Goal: Contribute content

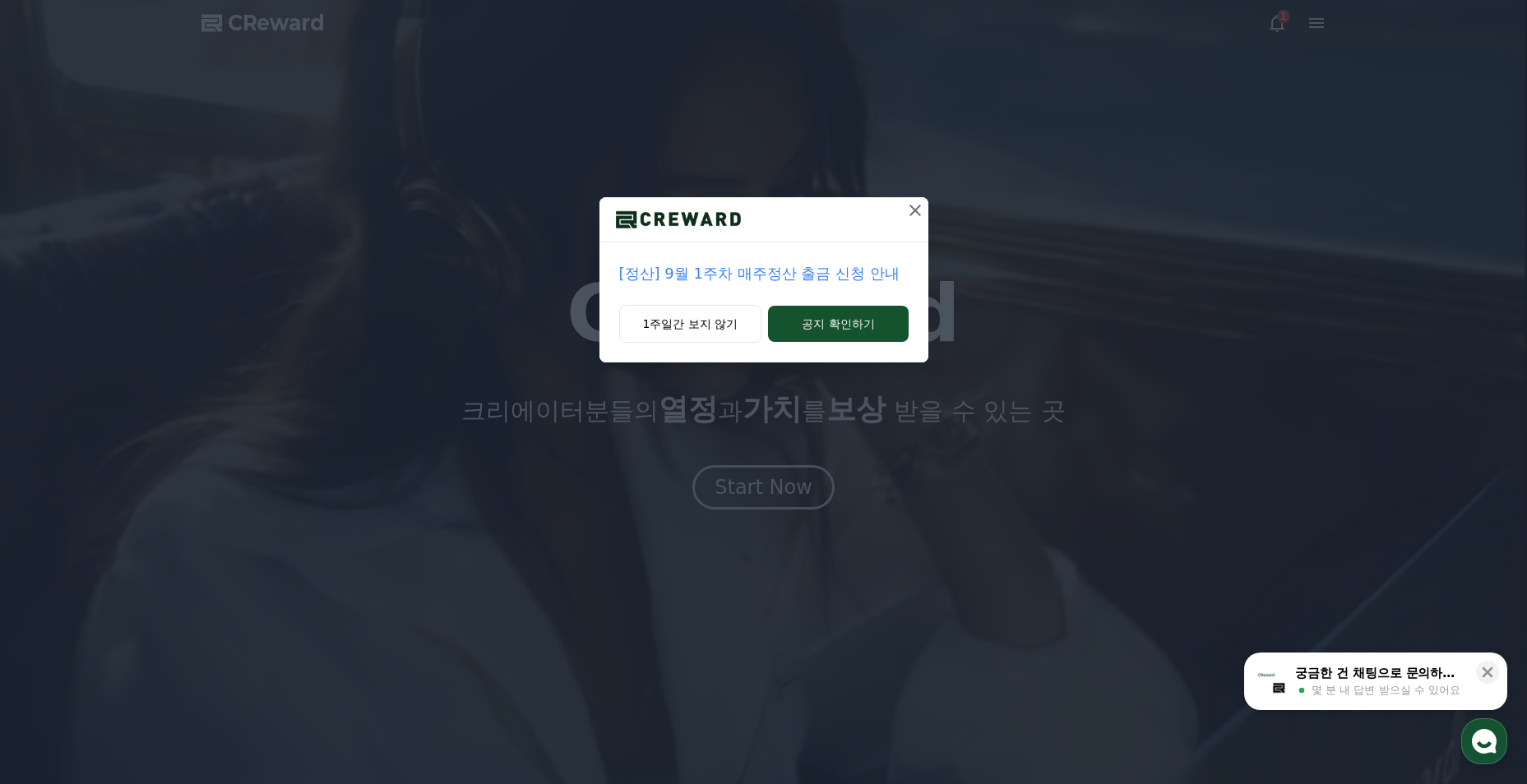
click at [714, 326] on button "1주일간 보지 않기" at bounding box center [690, 324] width 143 height 38
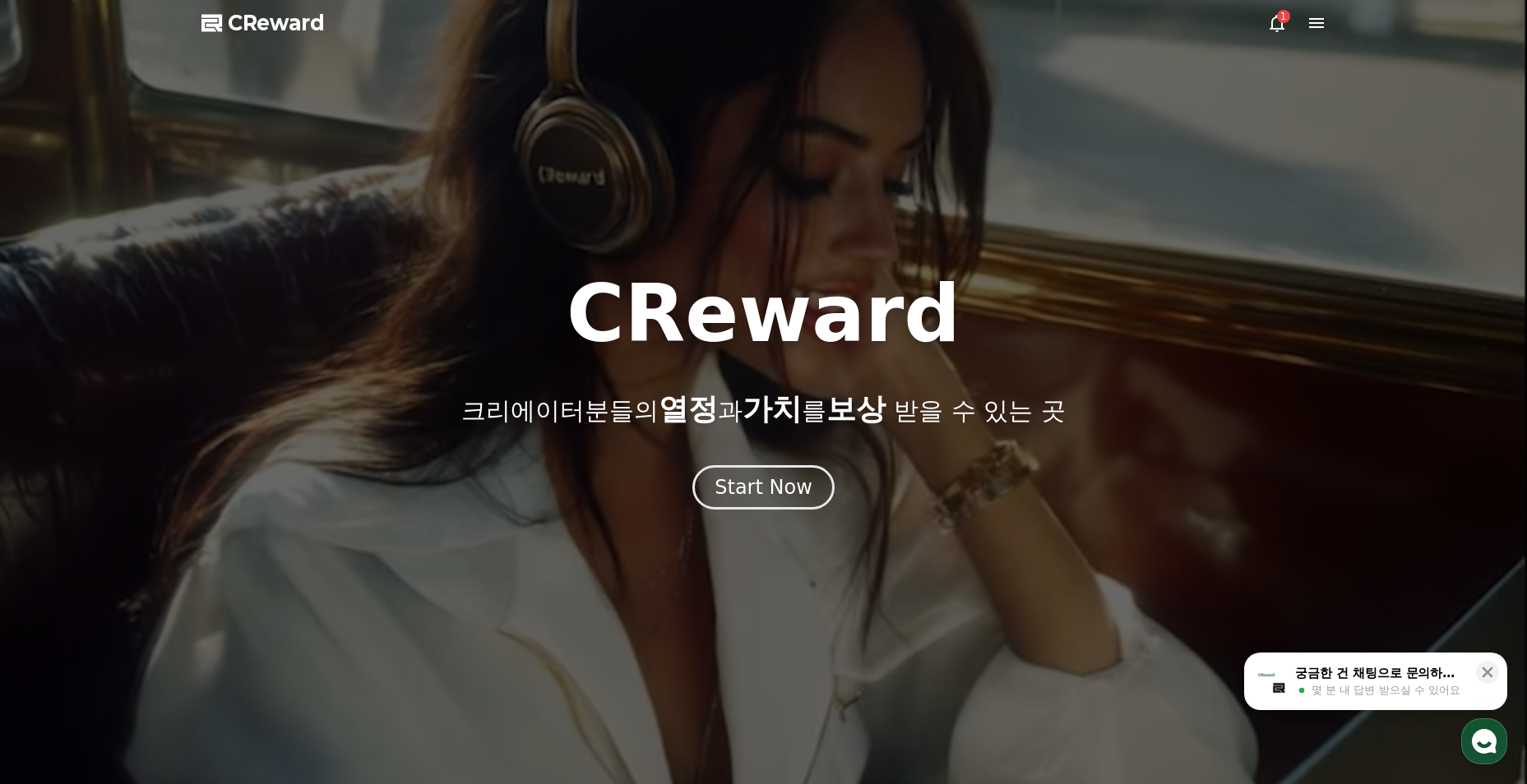
click at [792, 484] on div "Start Now" at bounding box center [764, 487] width 98 height 26
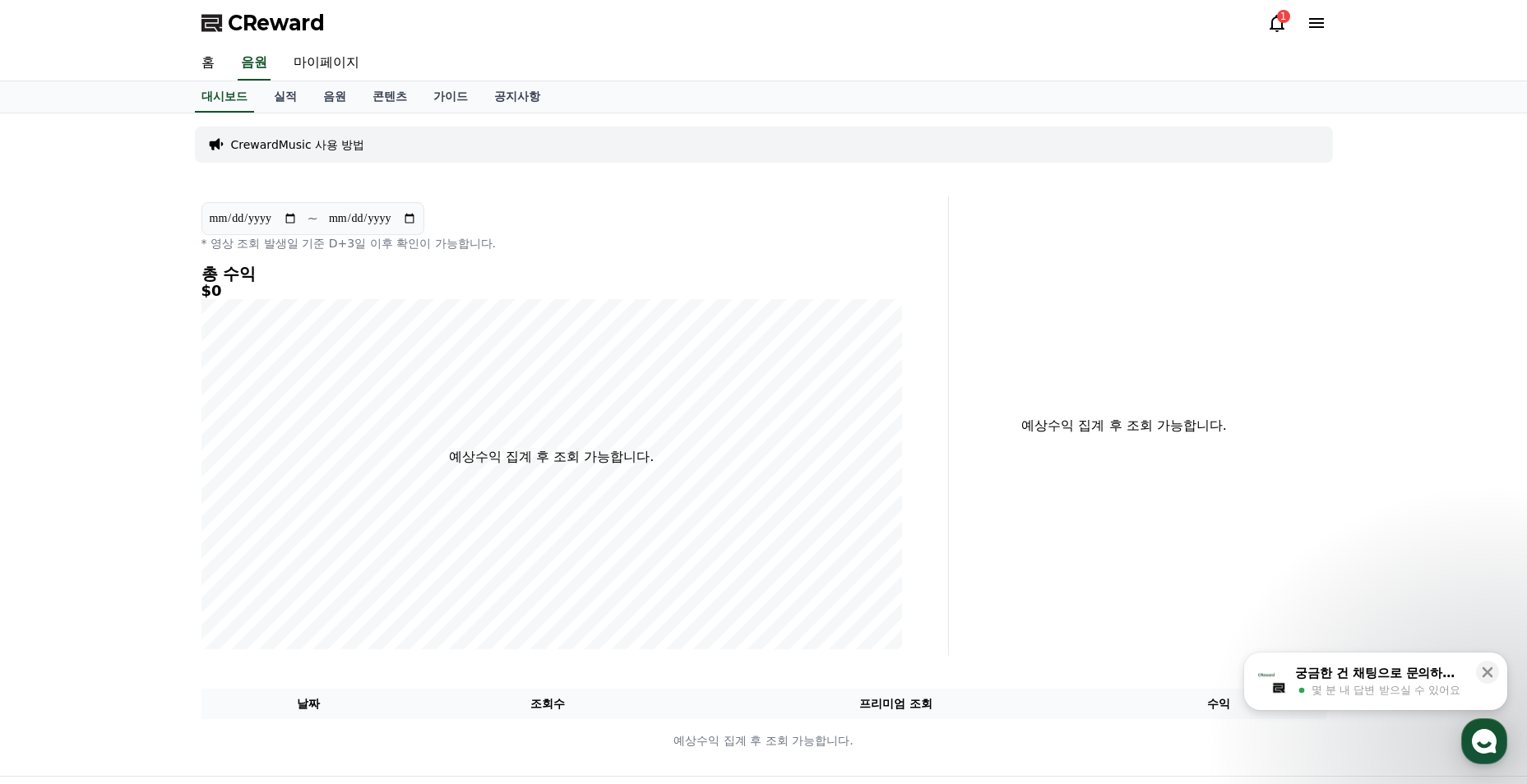
click at [295, 102] on link "실적" at bounding box center [285, 97] width 49 height 32
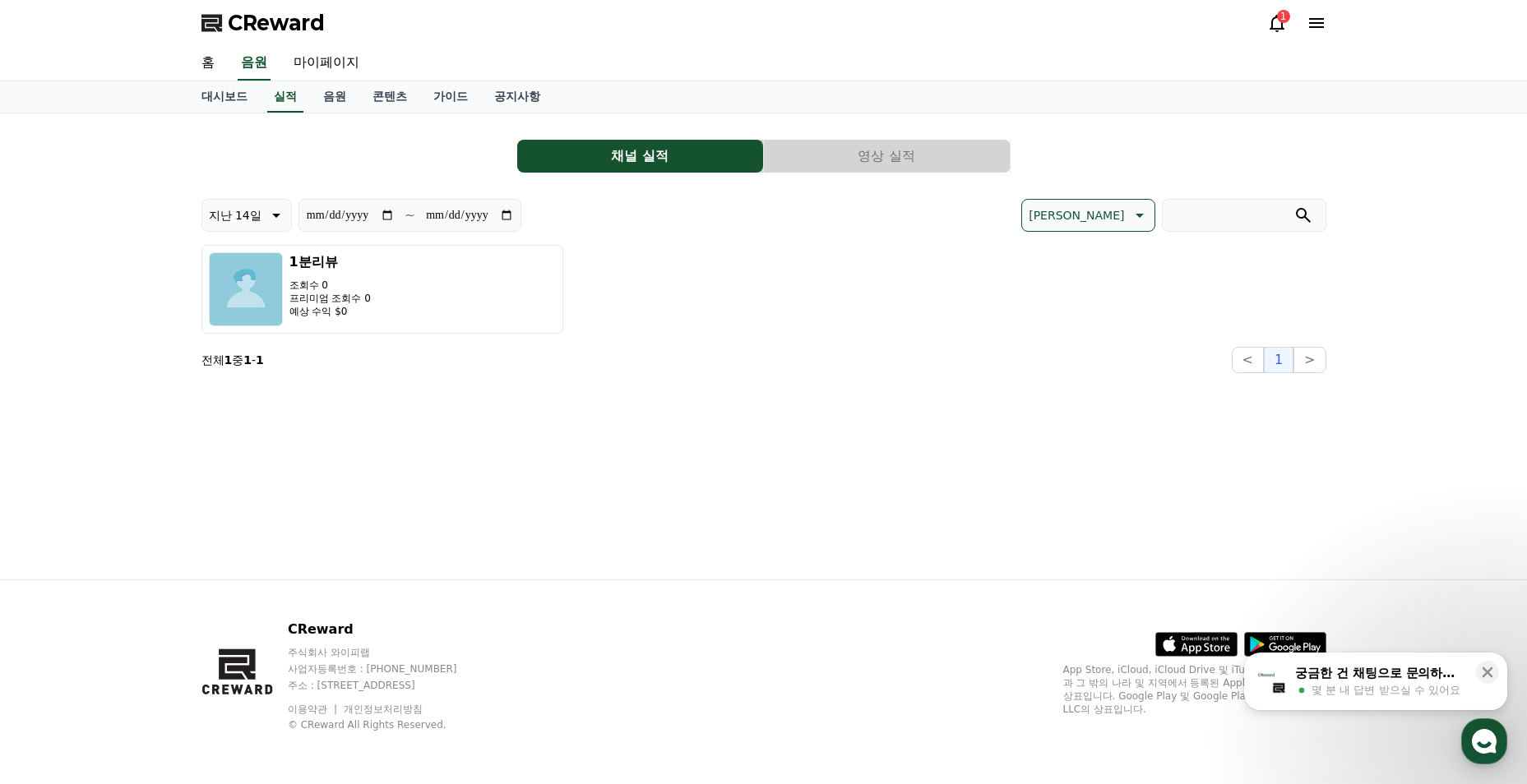
click at [327, 101] on link "음원" at bounding box center [334, 97] width 49 height 32
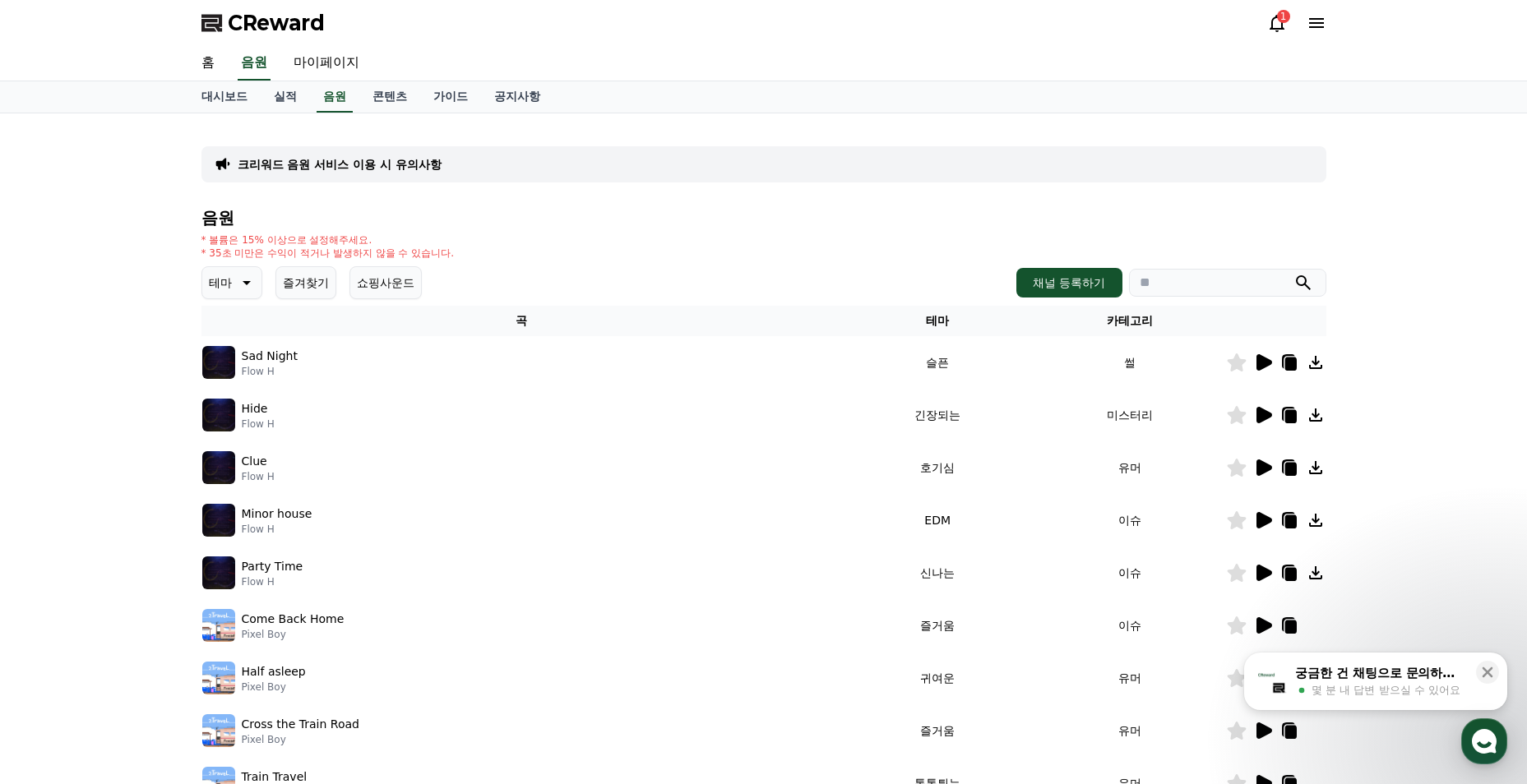
click at [404, 94] on link "콘텐츠" at bounding box center [390, 97] width 61 height 32
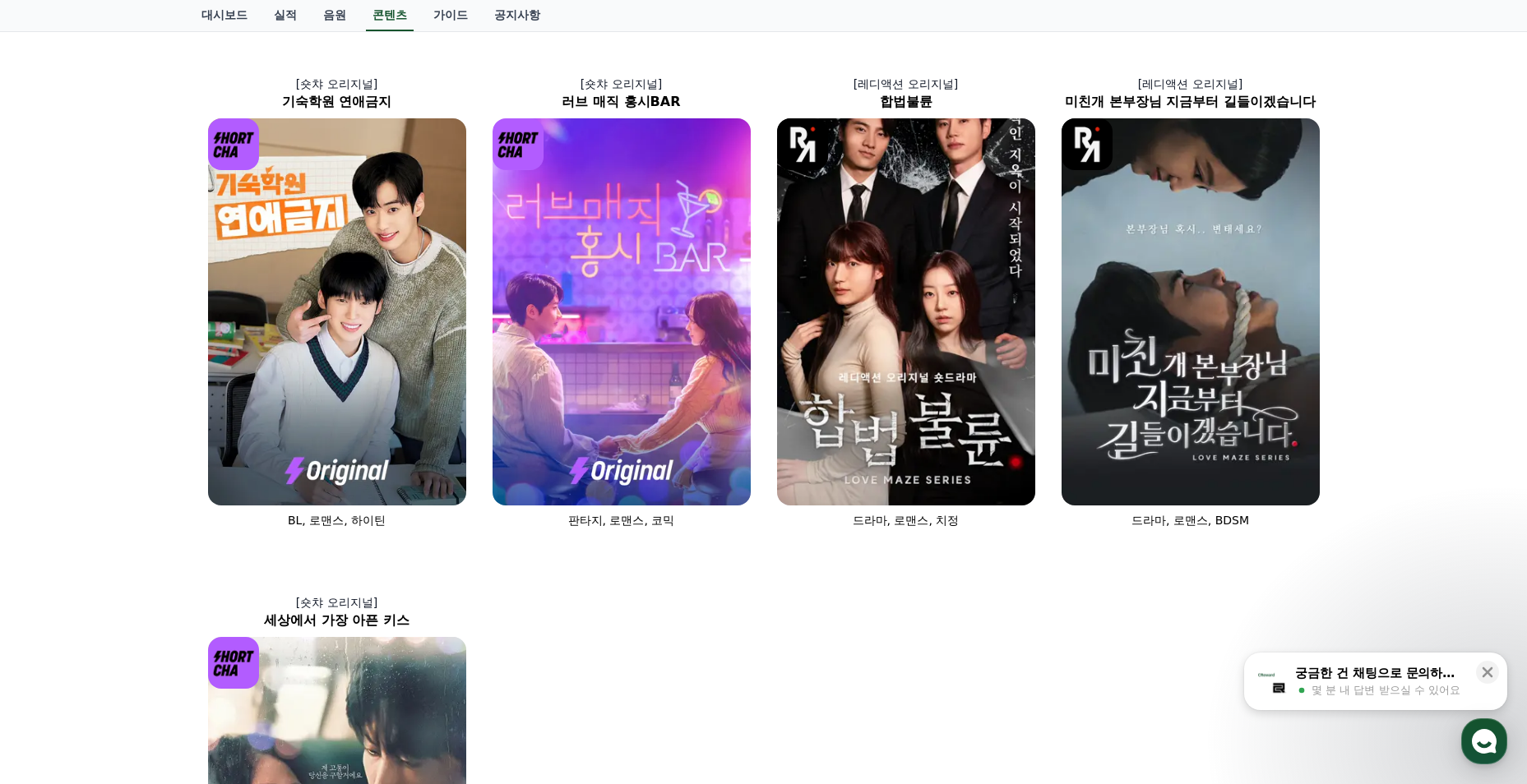
scroll to position [1083, 0]
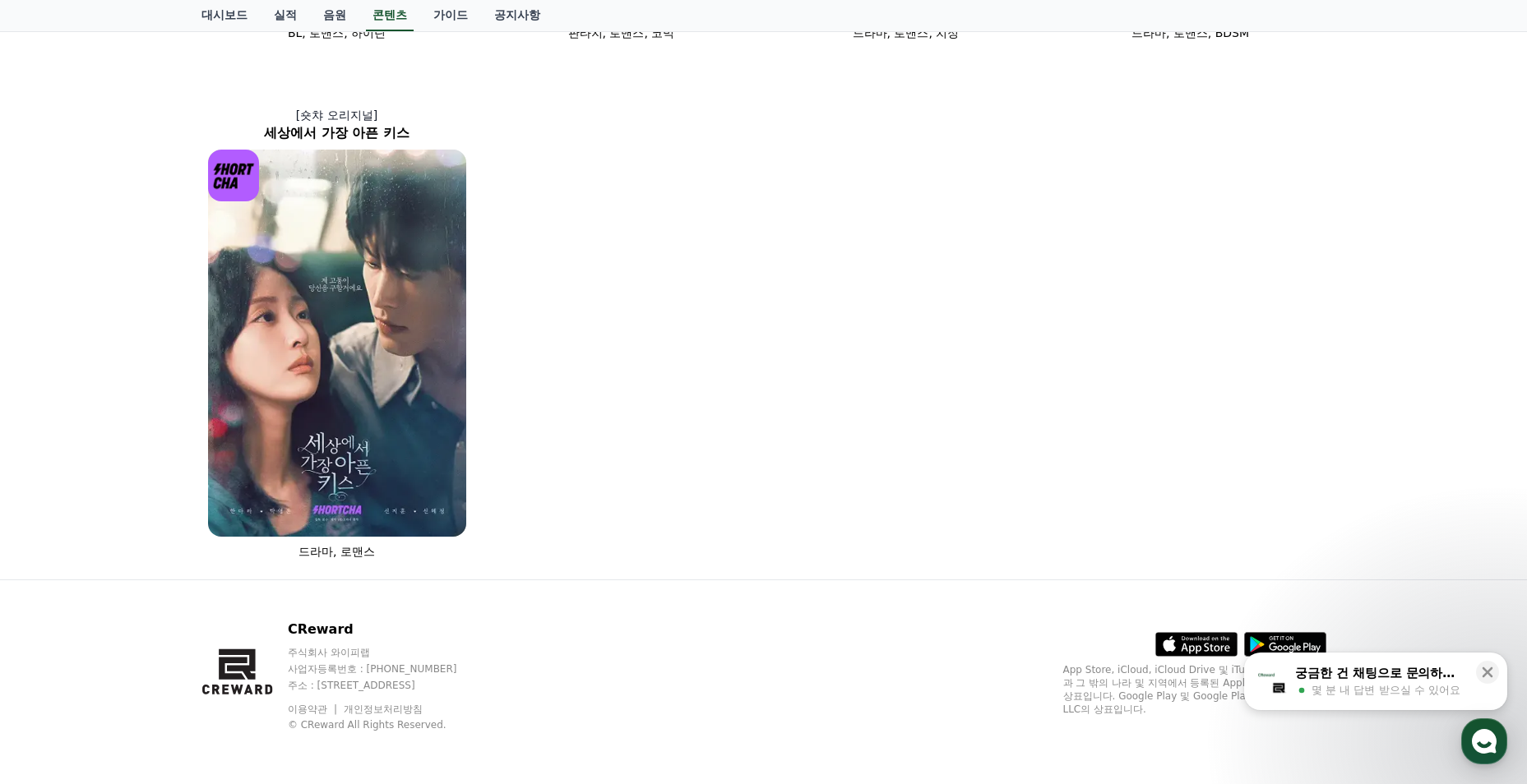
click at [393, 417] on img at bounding box center [337, 343] width 258 height 388
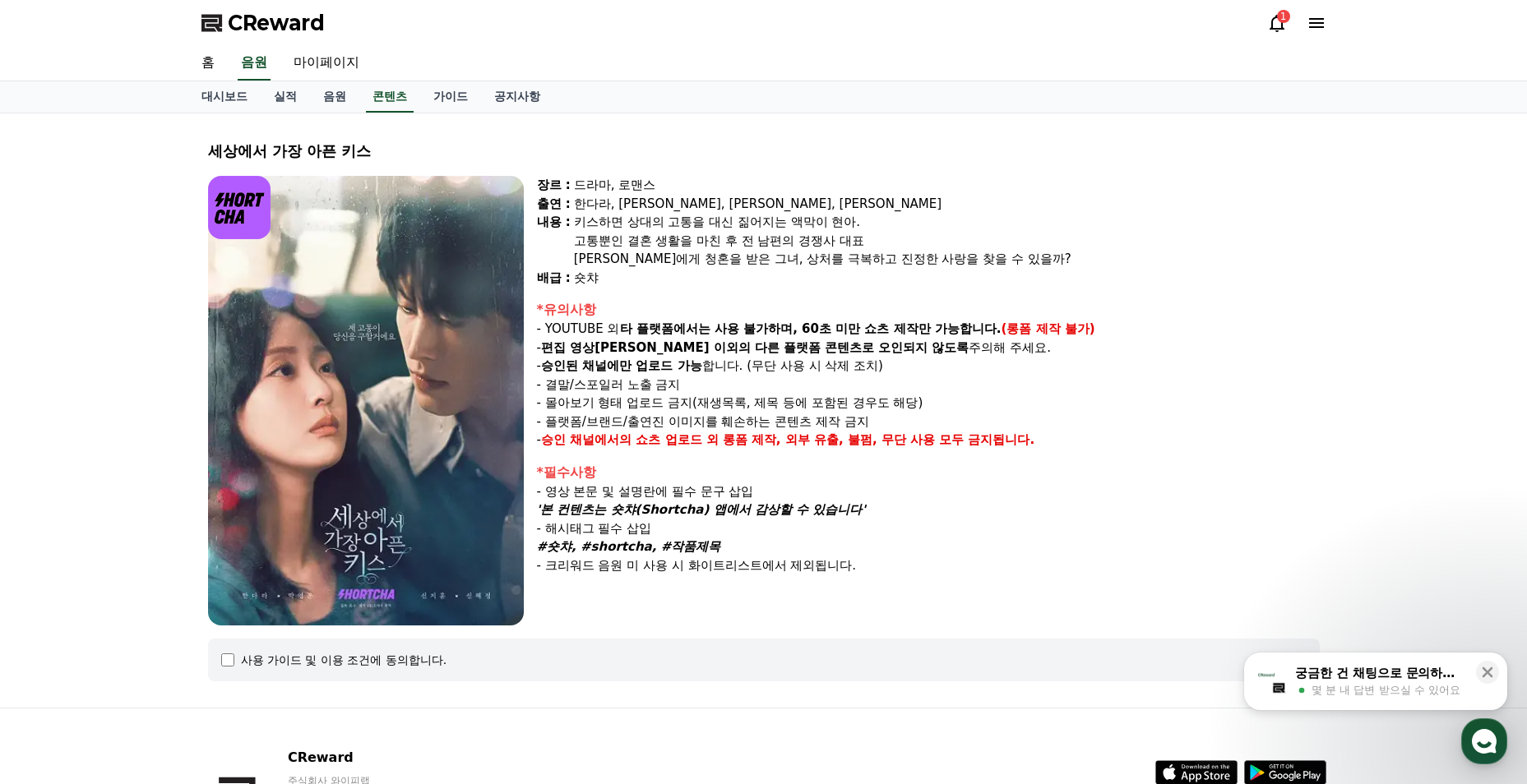
select select
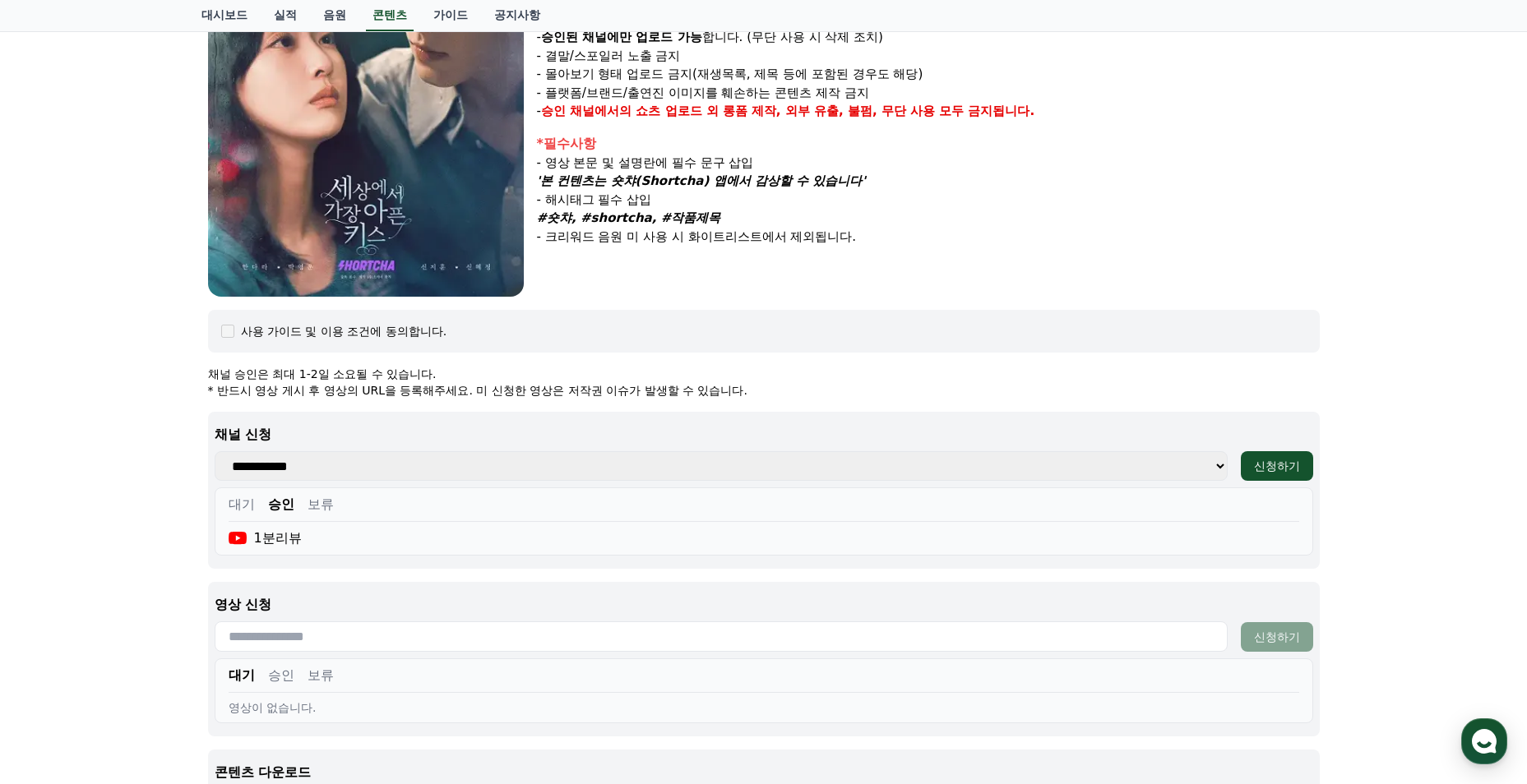
scroll to position [411, 0]
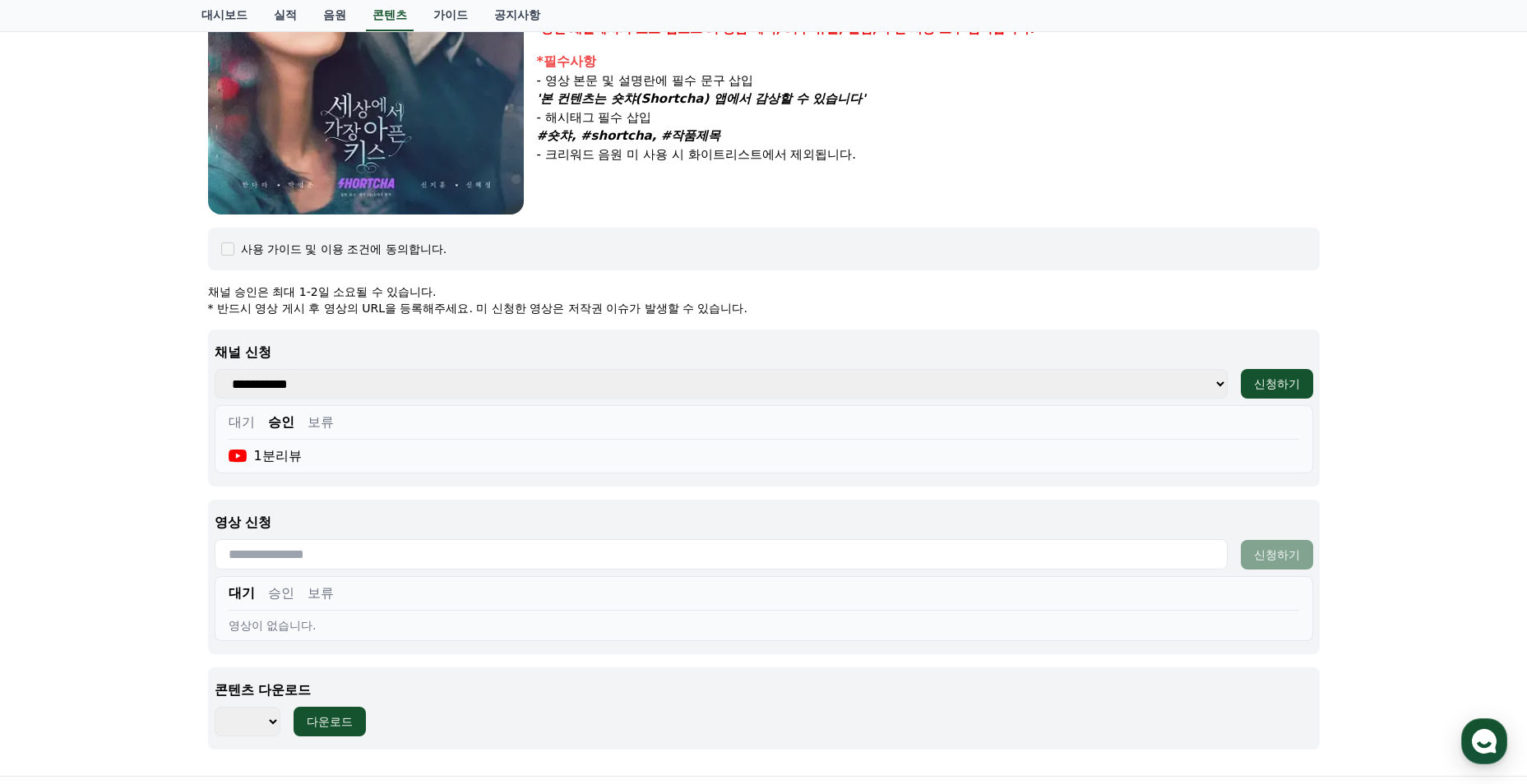
click at [280, 587] on button "승인" at bounding box center [281, 593] width 26 height 20
click at [242, 594] on button "대기" at bounding box center [242, 593] width 26 height 20
click at [274, 588] on button "승인" at bounding box center [281, 593] width 26 height 20
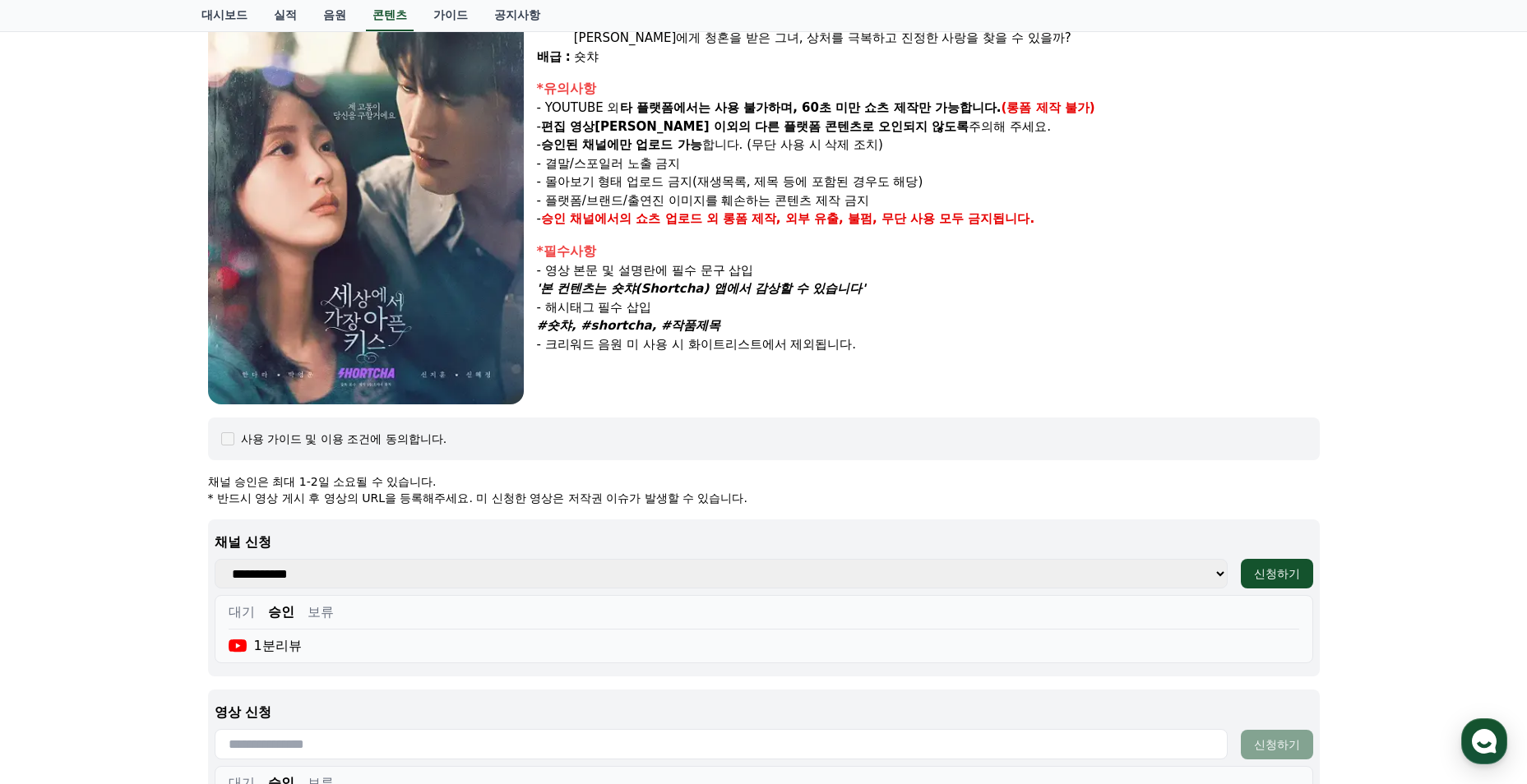
scroll to position [0, 0]
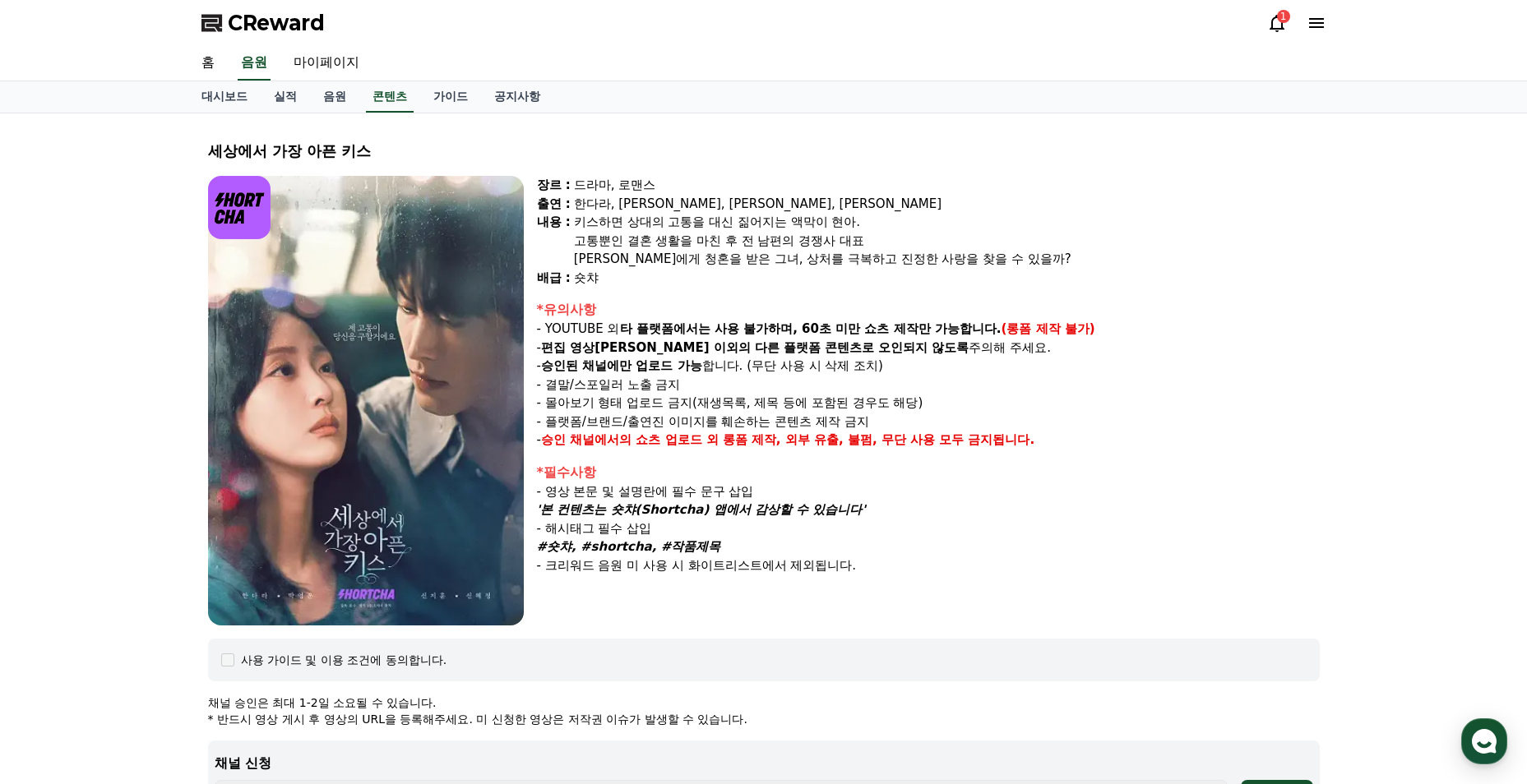
click at [437, 94] on link "가이드" at bounding box center [451, 97] width 61 height 32
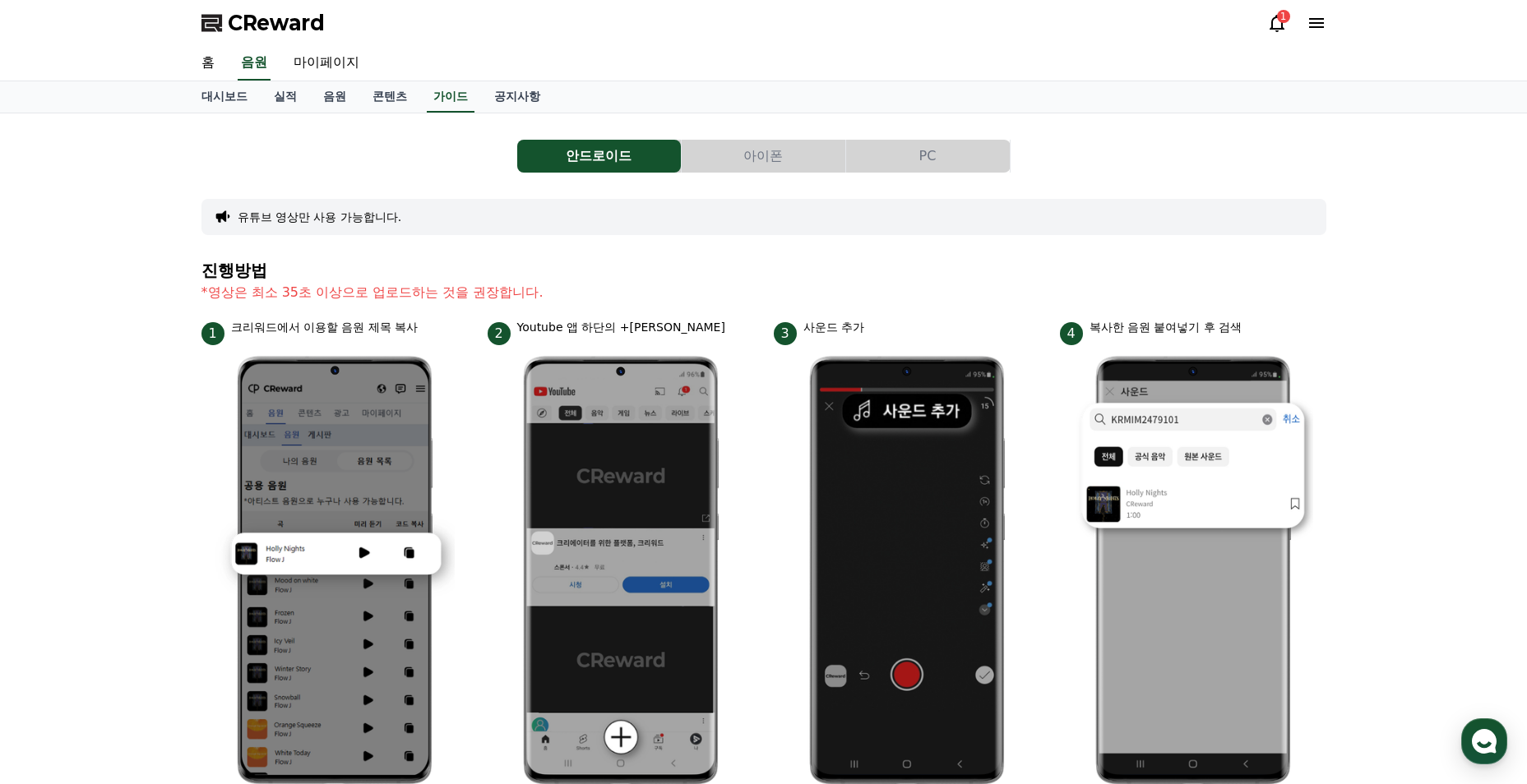
click at [510, 91] on link "공지사항" at bounding box center [517, 97] width 73 height 32
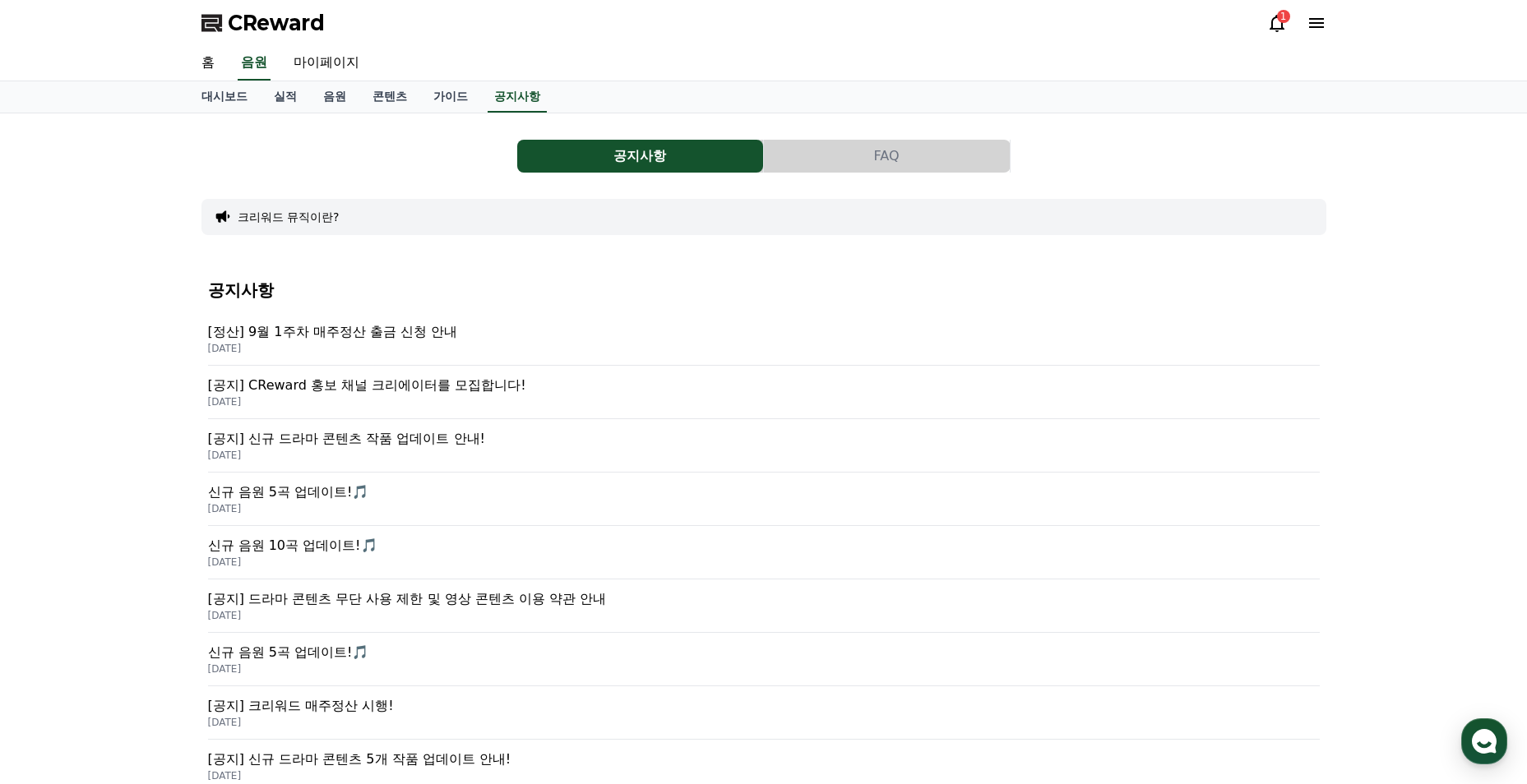
click at [472, 96] on link "가이드" at bounding box center [451, 97] width 61 height 32
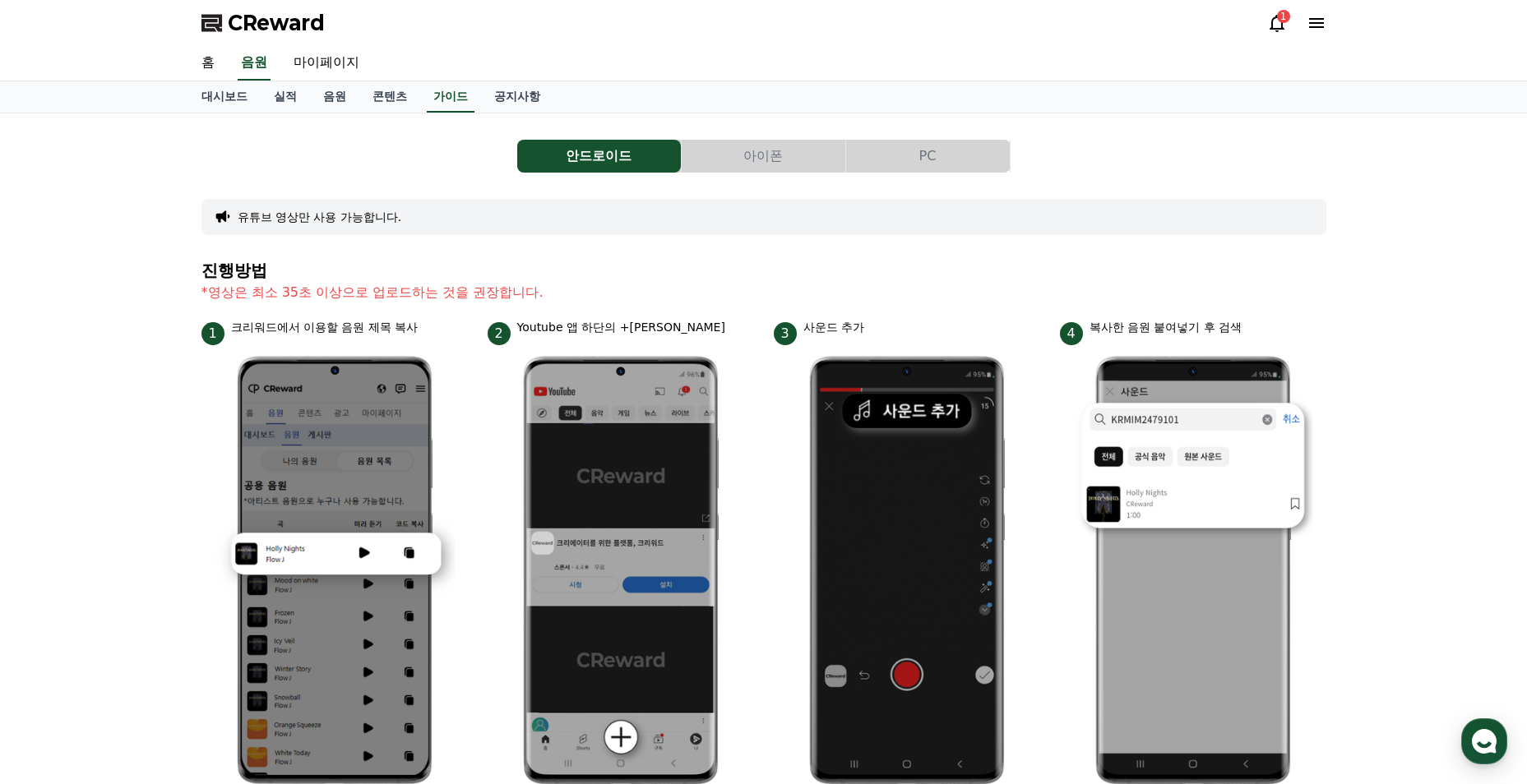
click at [578, 78] on div "홈 음원 마이페이지" at bounding box center [764, 63] width 1152 height 34
click at [520, 94] on link "공지사항" at bounding box center [517, 97] width 73 height 32
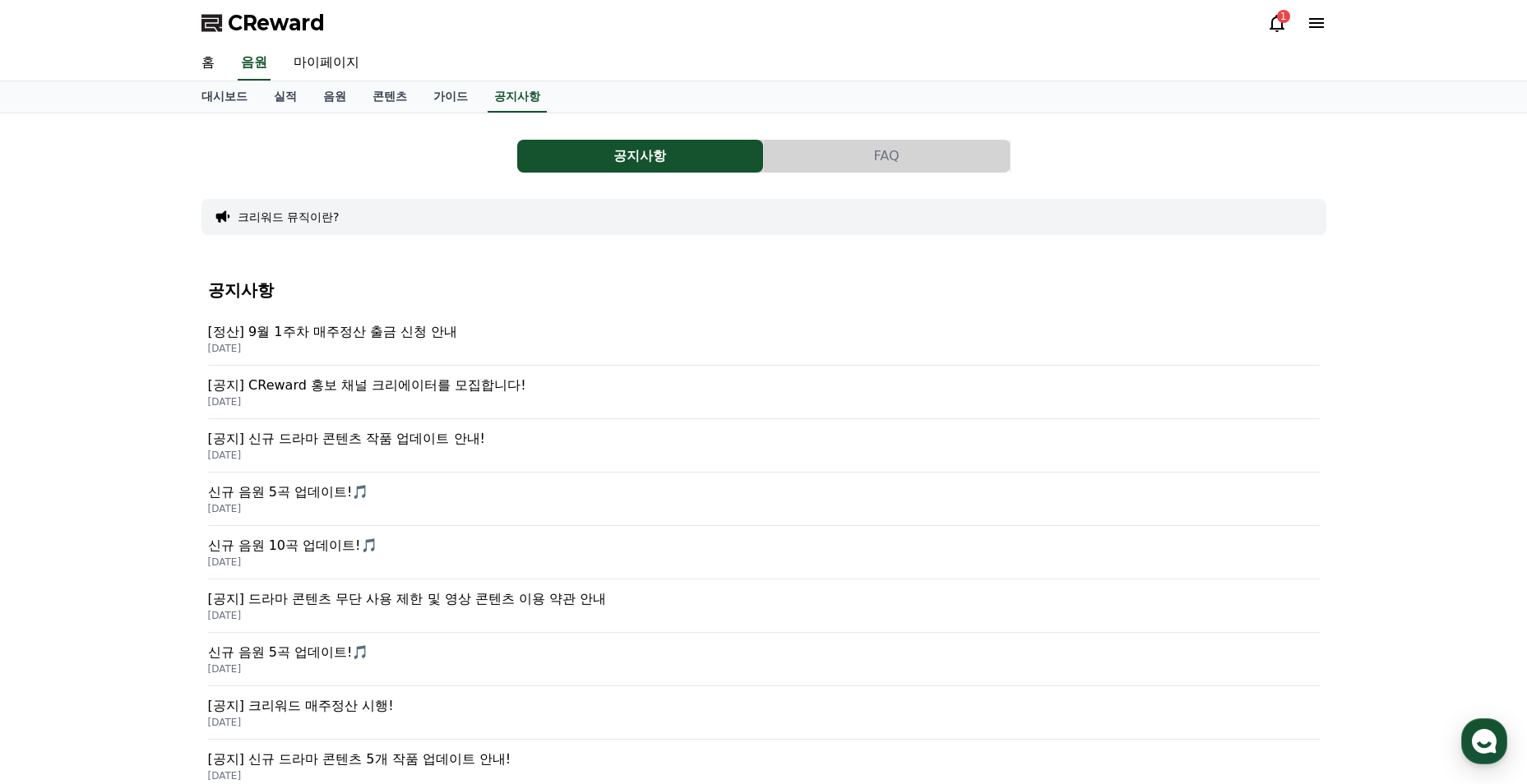
click at [1271, 24] on icon at bounding box center [1277, 24] width 15 height 18
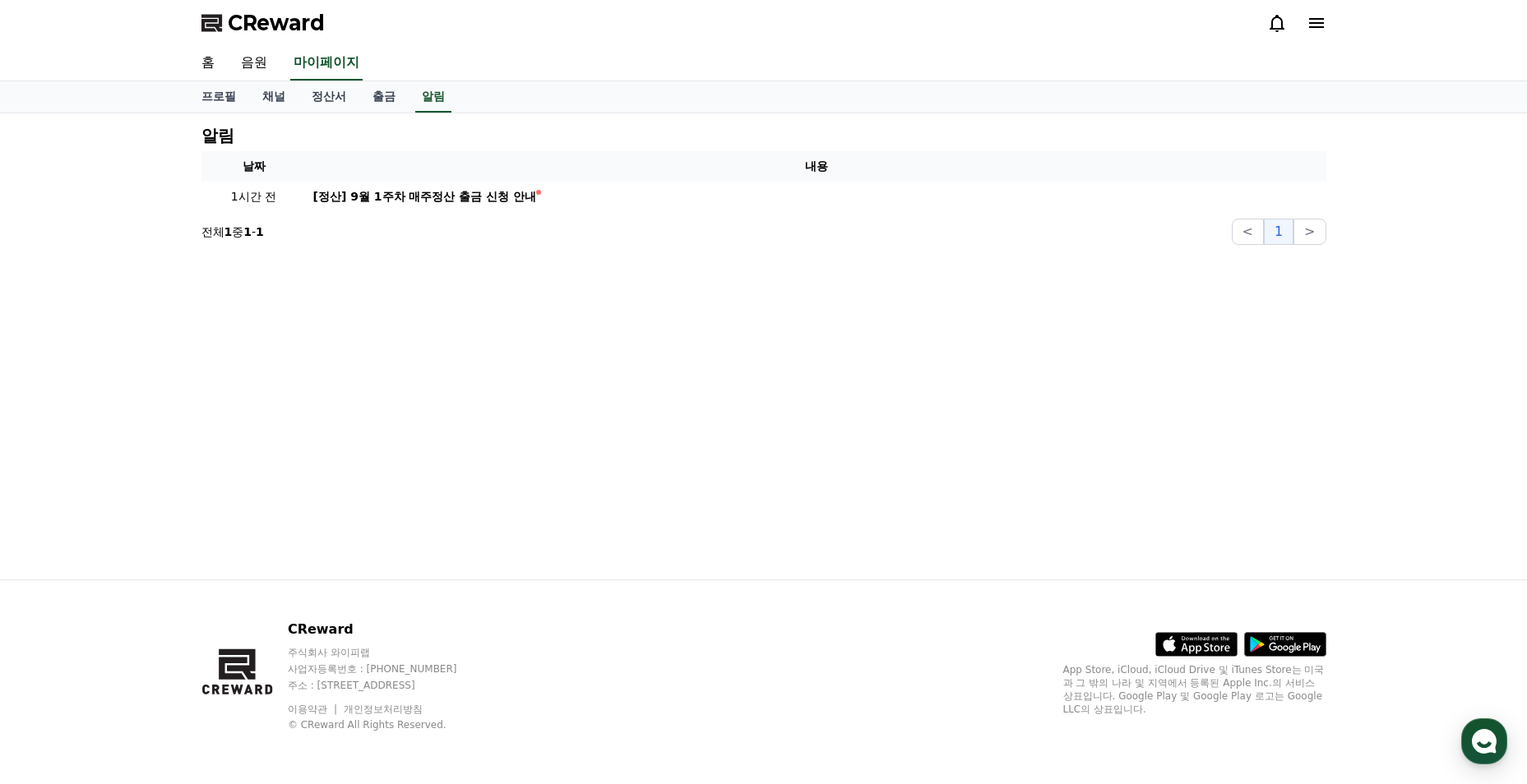
click at [518, 195] on div "[정산] 9월 1주차 매주정산 출금 신청 안내" at bounding box center [425, 197] width 224 height 18
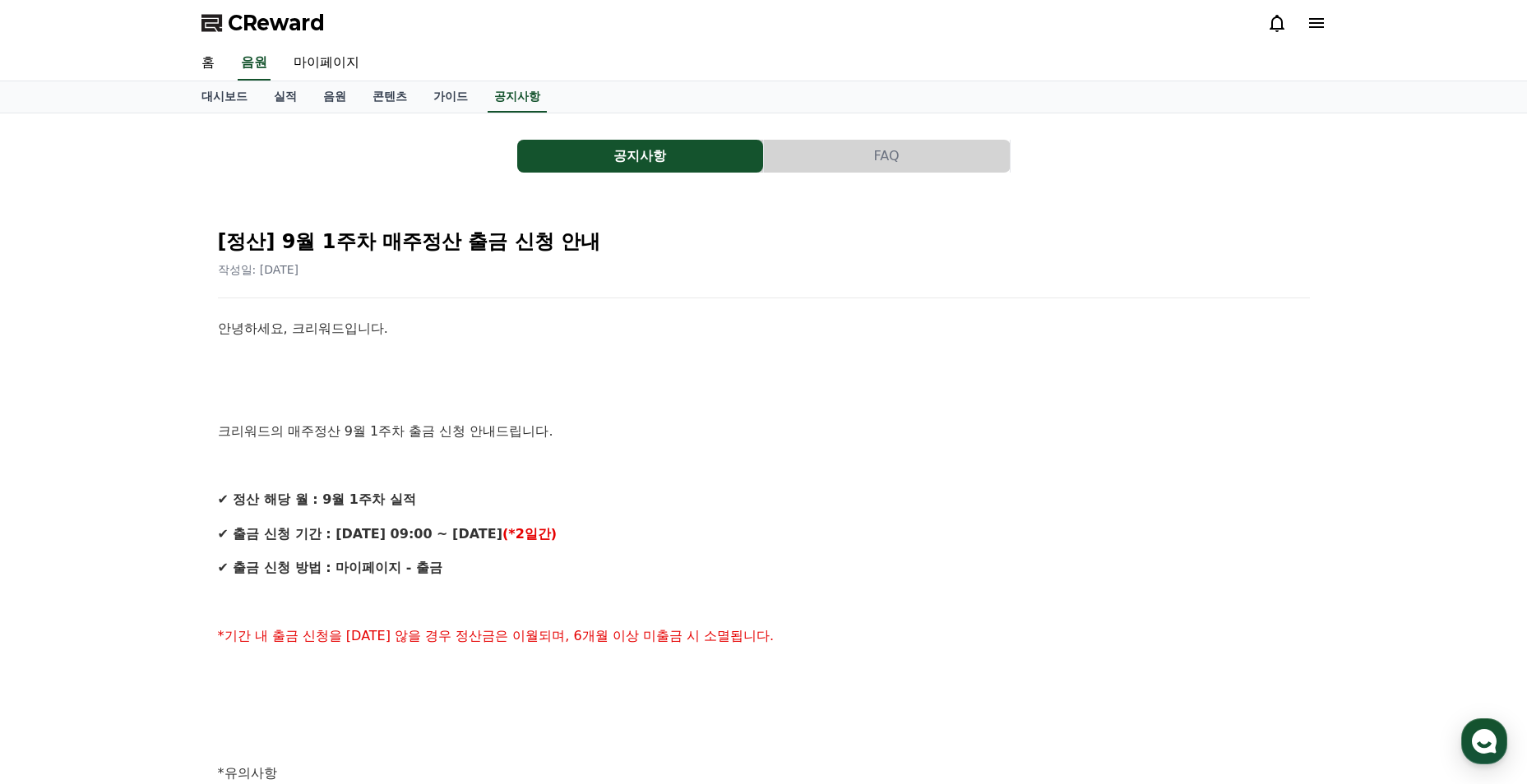
click at [340, 57] on link "마이페이지" at bounding box center [326, 63] width 92 height 34
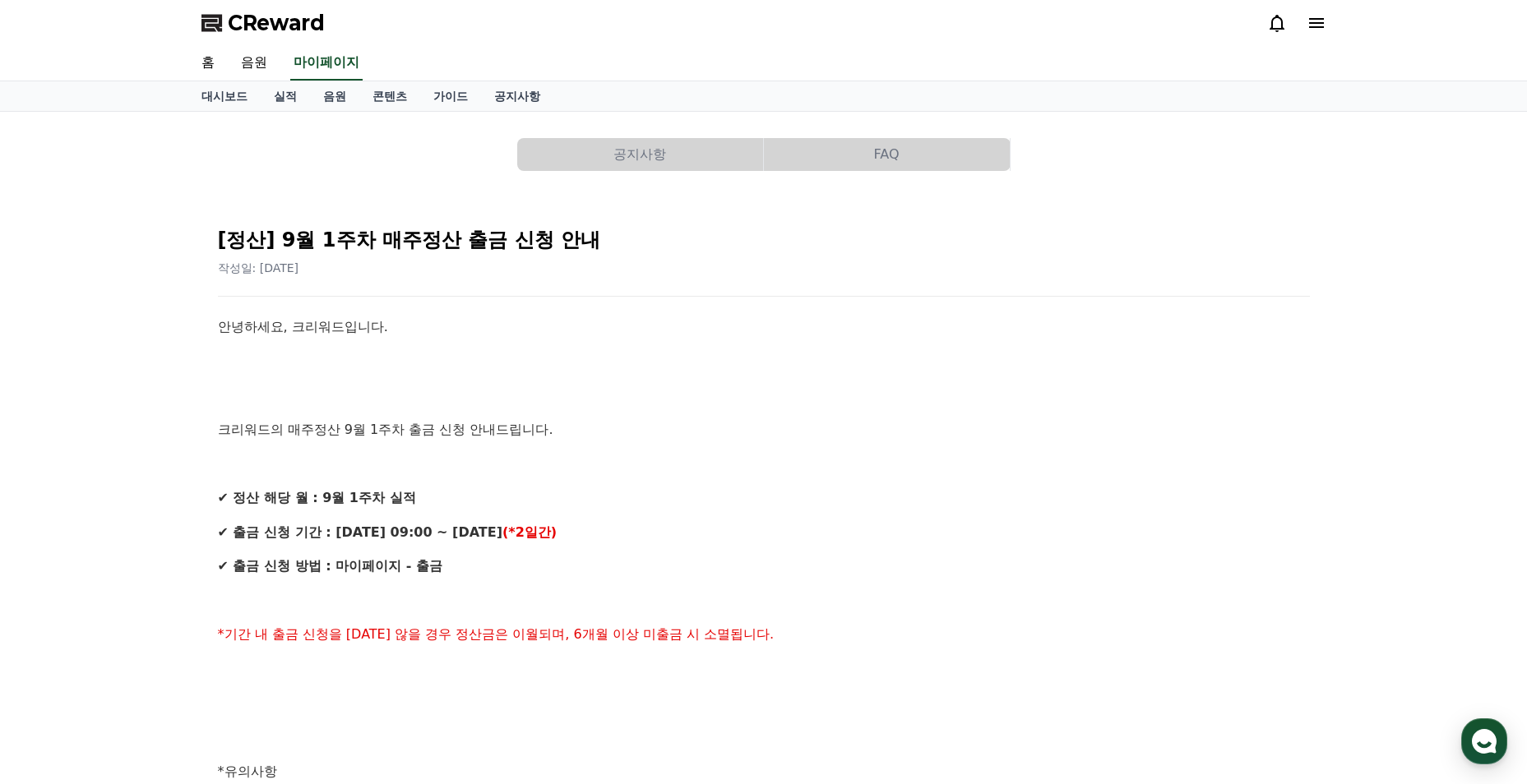
select select "**********"
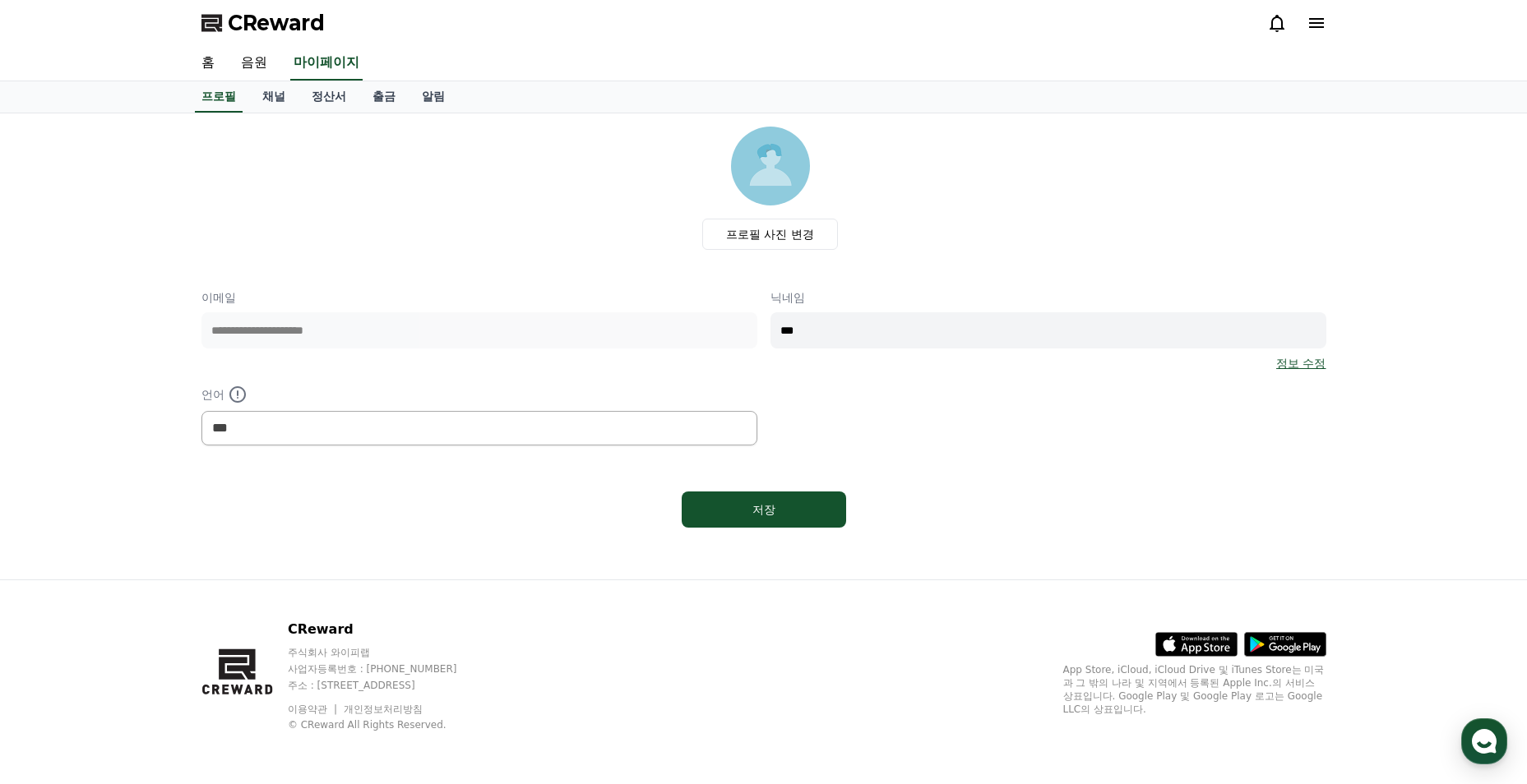
click at [291, 97] on link "채널" at bounding box center [274, 97] width 49 height 32
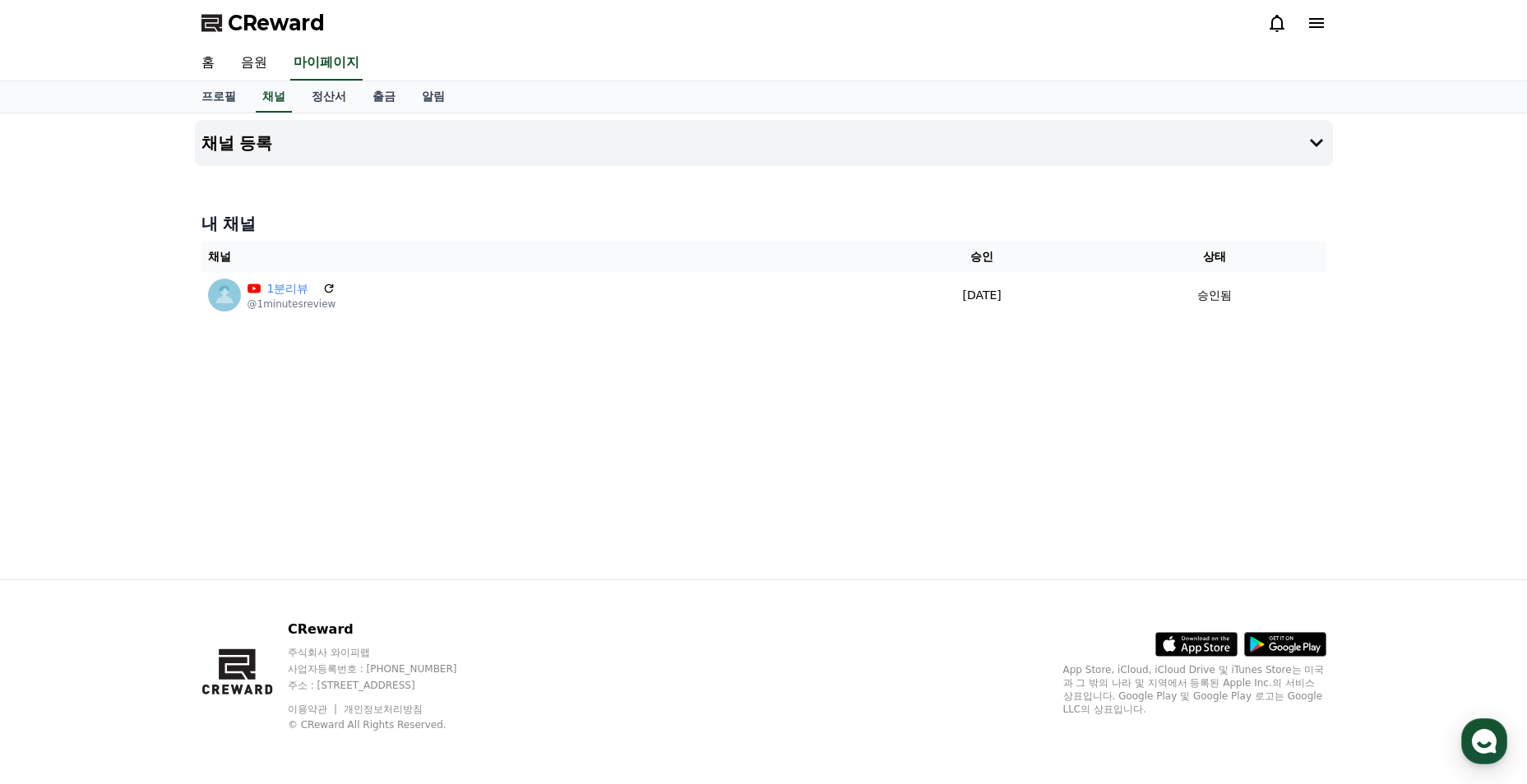
click at [328, 93] on link "정산서" at bounding box center [329, 97] width 61 height 32
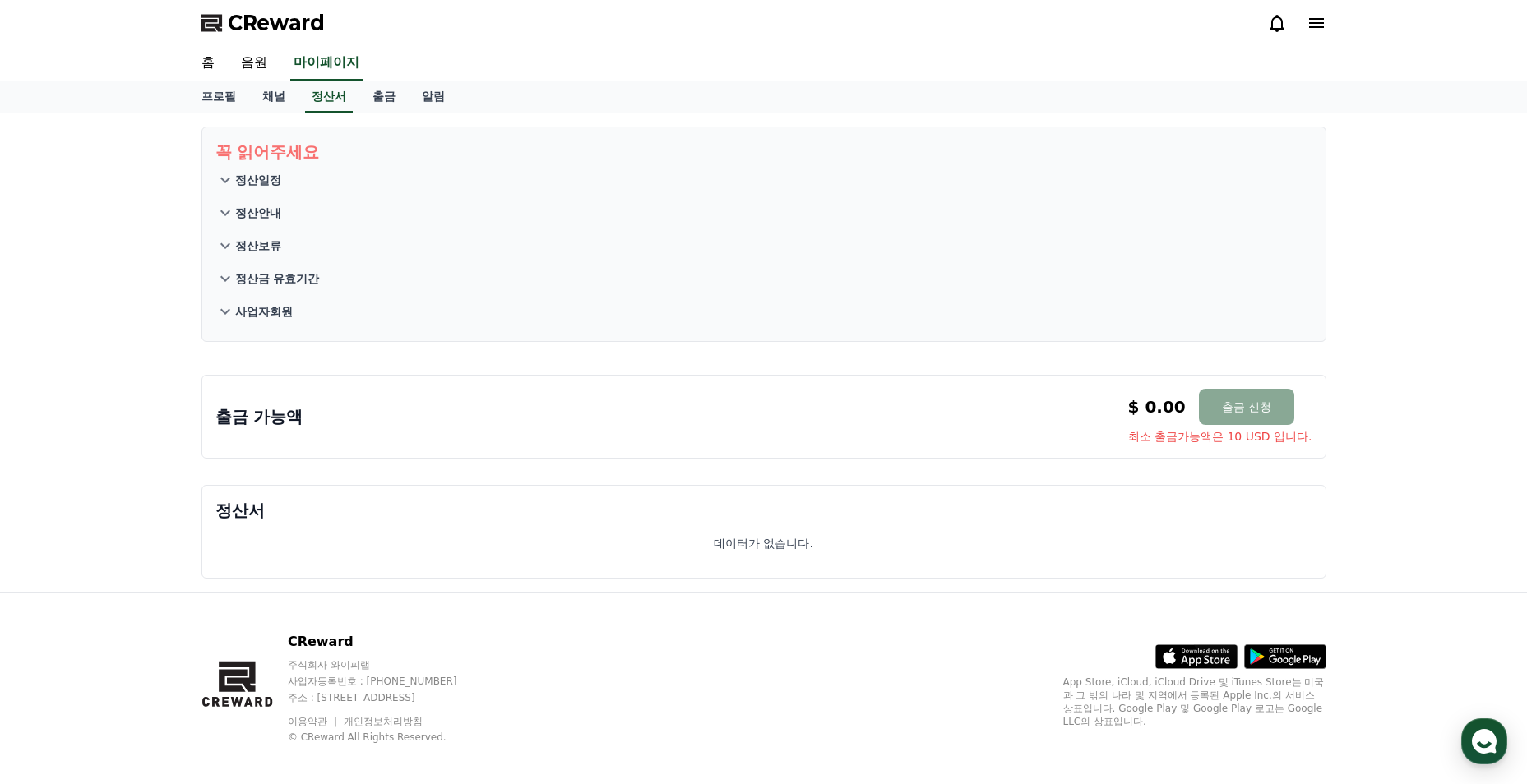
click at [251, 173] on p "정산일정" at bounding box center [258, 179] width 46 height 17
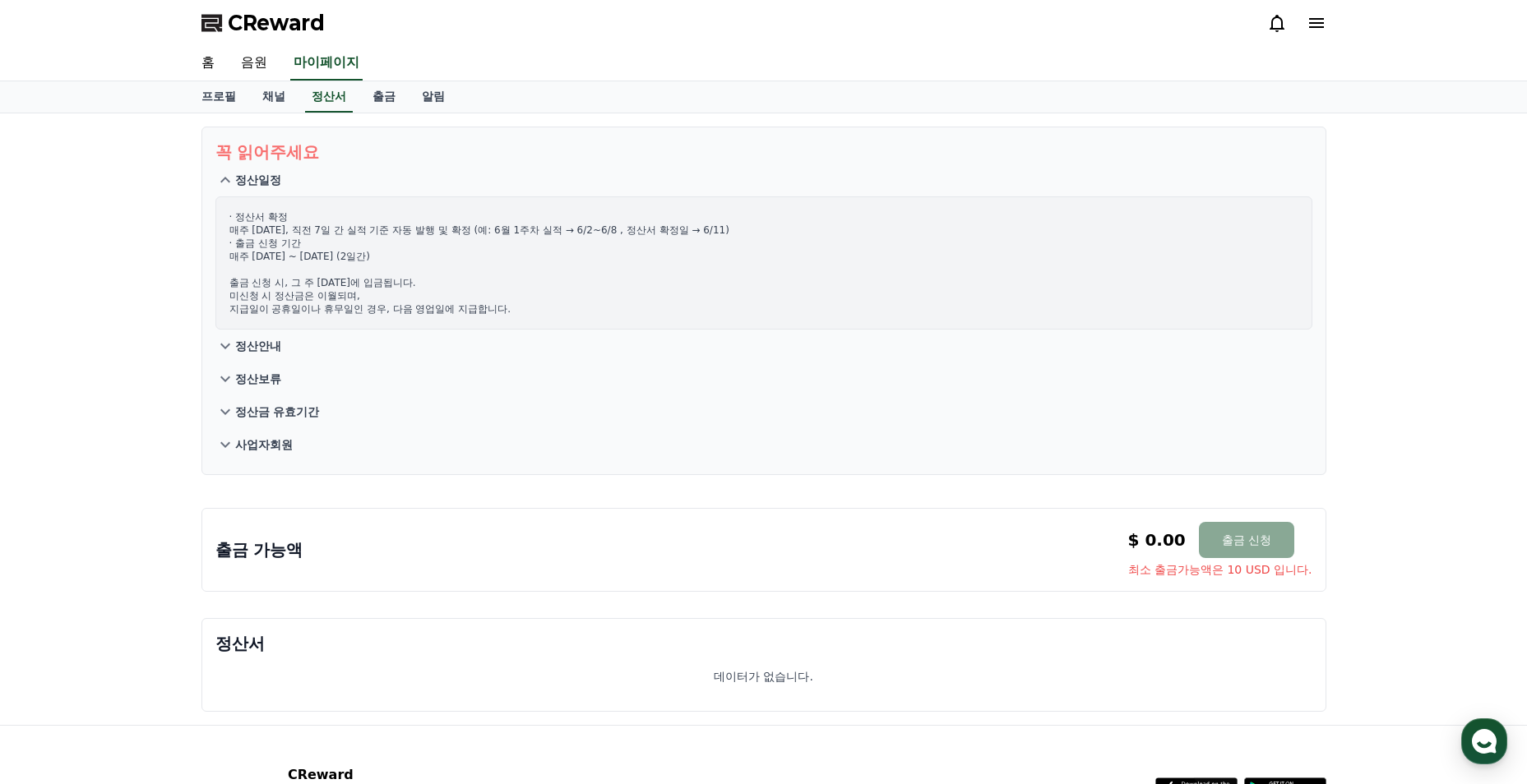
click at [253, 178] on p "정산일정" at bounding box center [258, 179] width 46 height 17
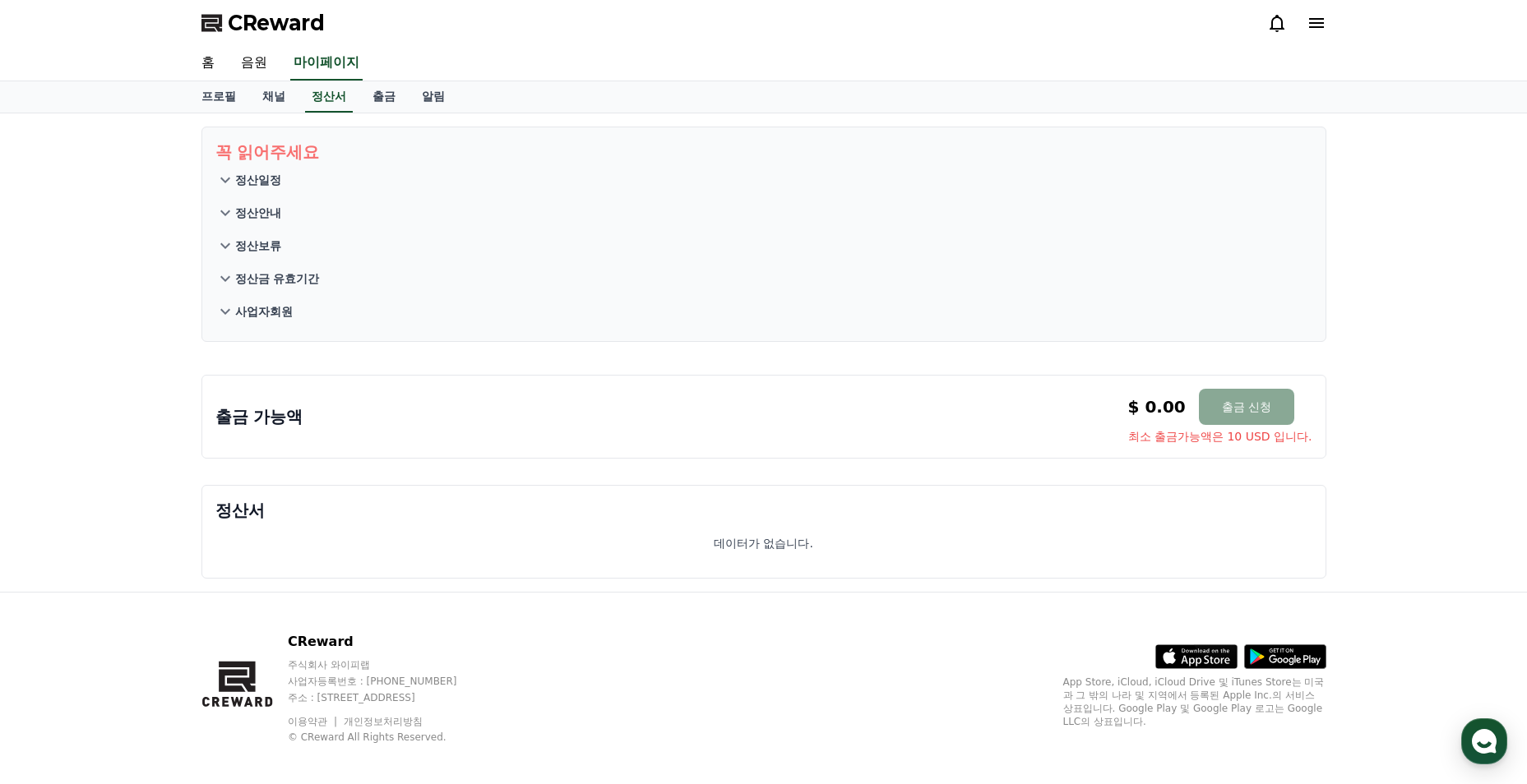
click at [279, 185] on p "정산일정" at bounding box center [258, 179] width 46 height 17
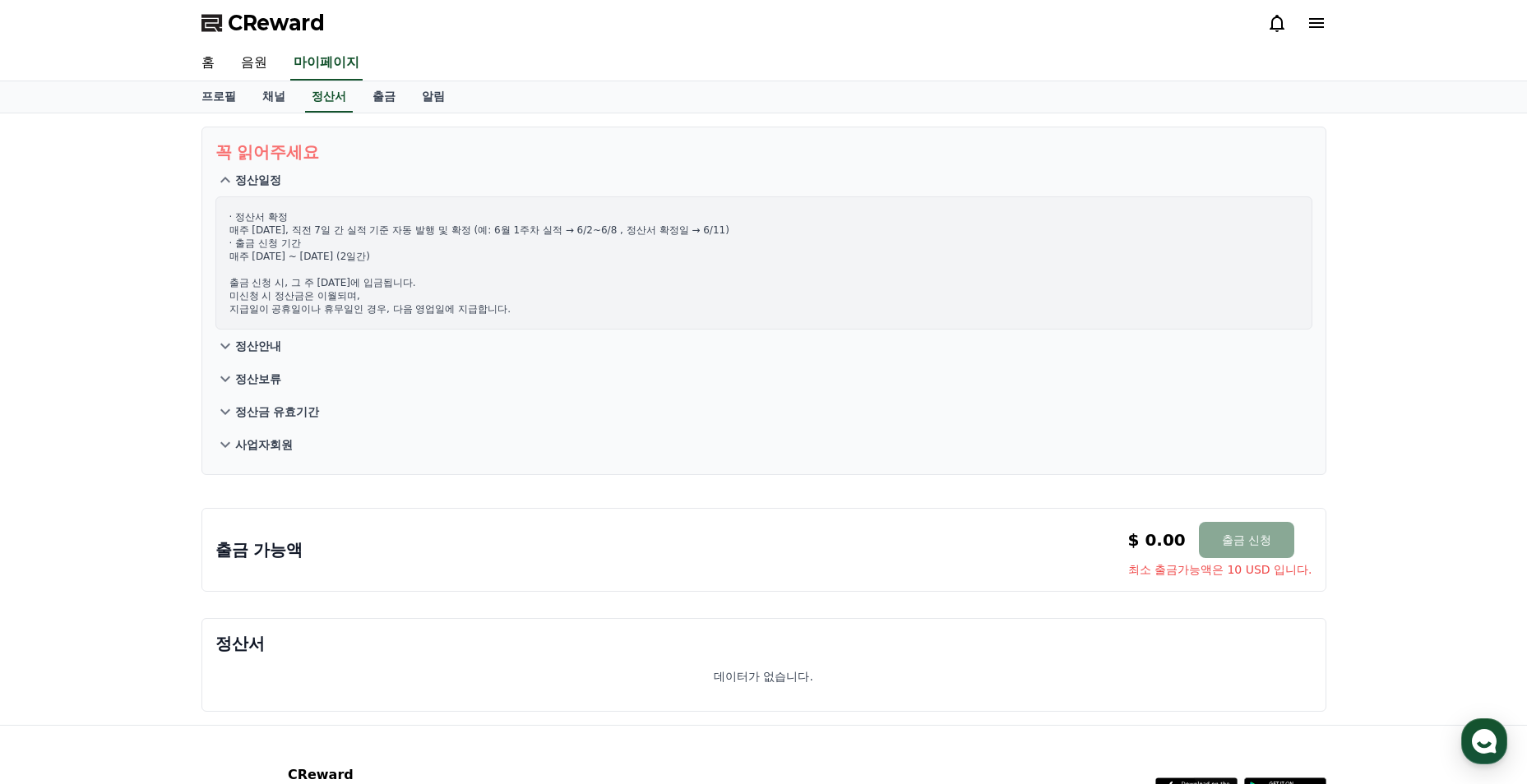
click at [368, 102] on link "출금" at bounding box center [384, 97] width 49 height 32
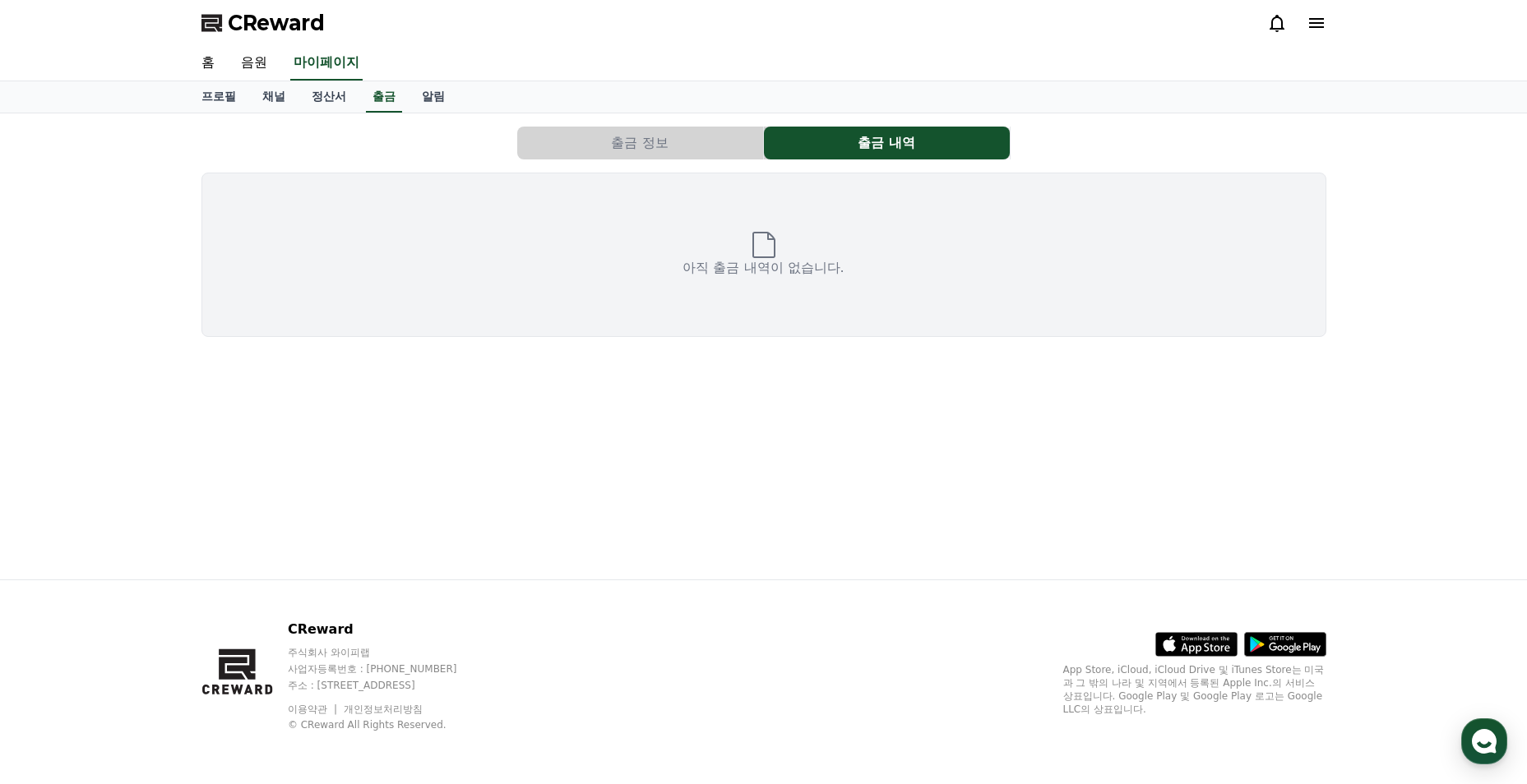
click at [443, 94] on link "알림" at bounding box center [433, 97] width 49 height 32
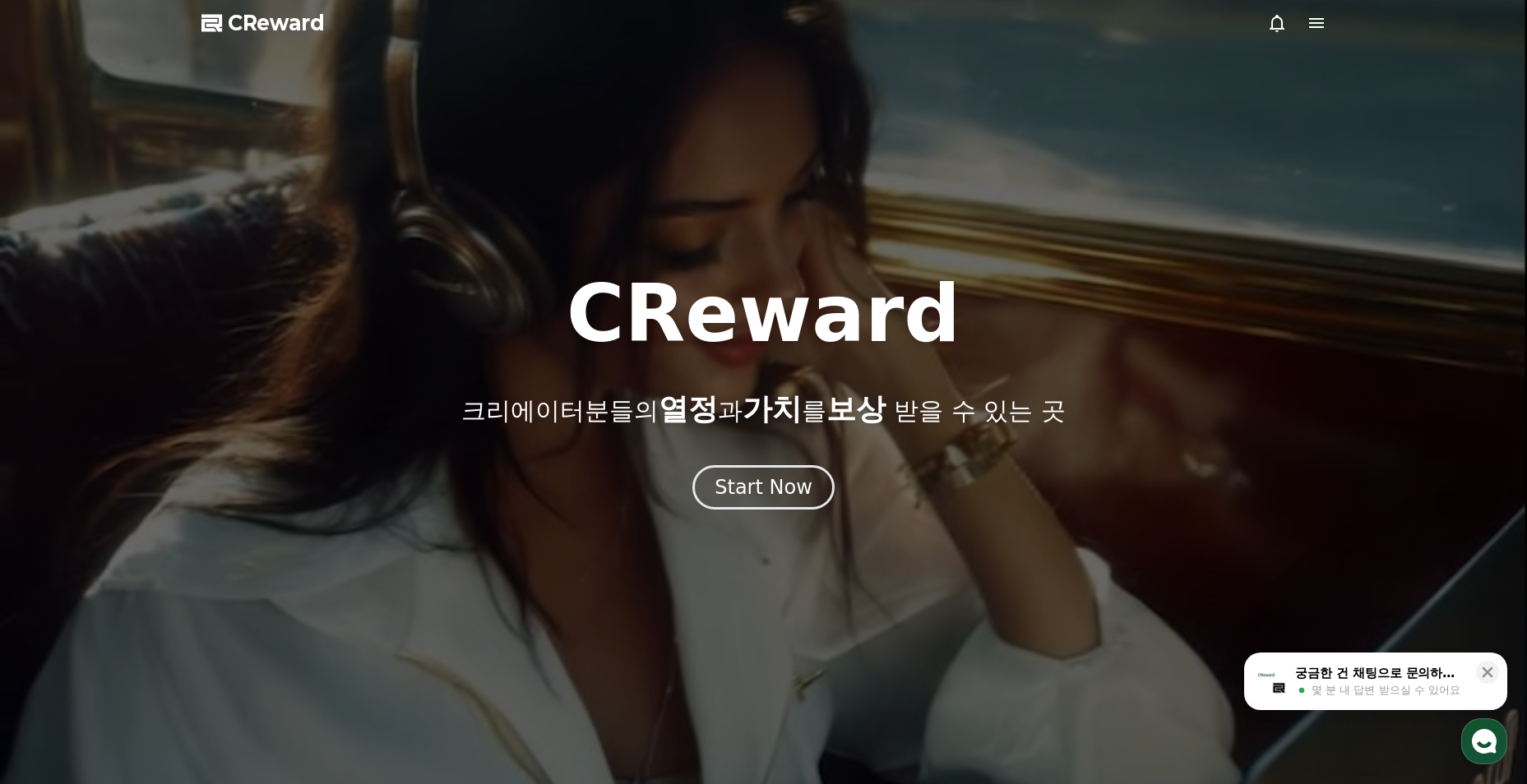
click at [774, 486] on div "Start Now" at bounding box center [764, 487] width 98 height 26
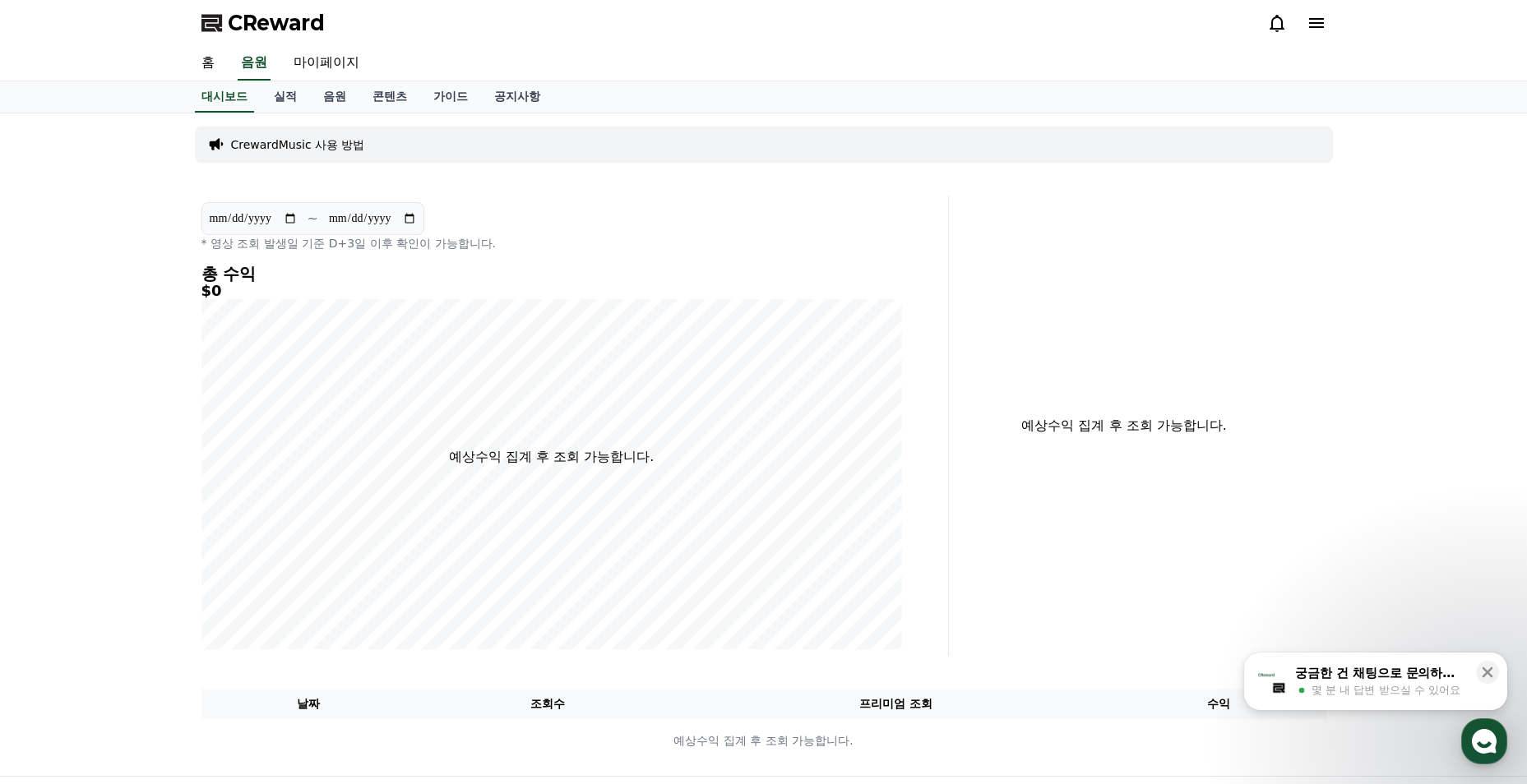
click at [331, 94] on link "음원" at bounding box center [334, 97] width 49 height 32
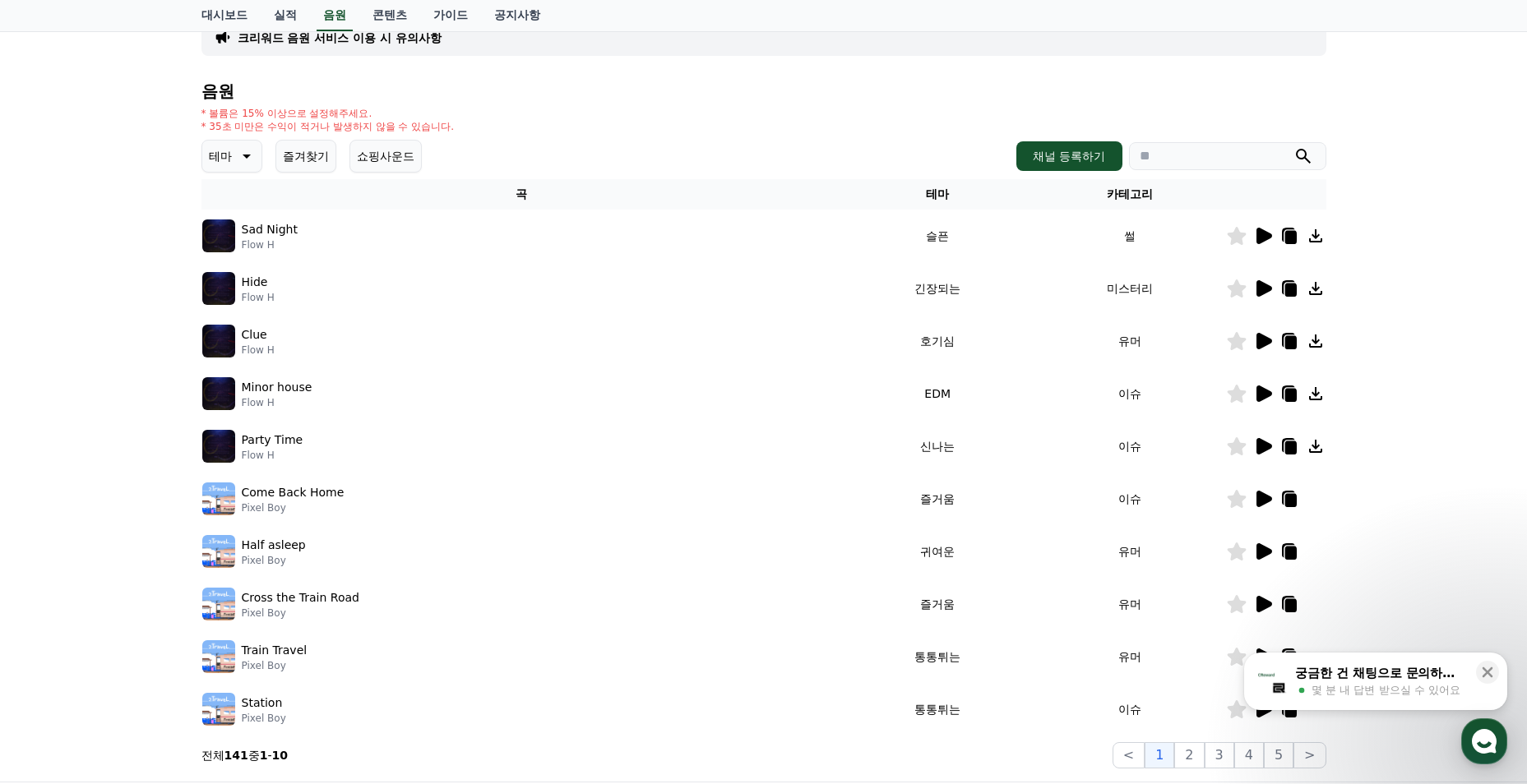
scroll to position [247, 0]
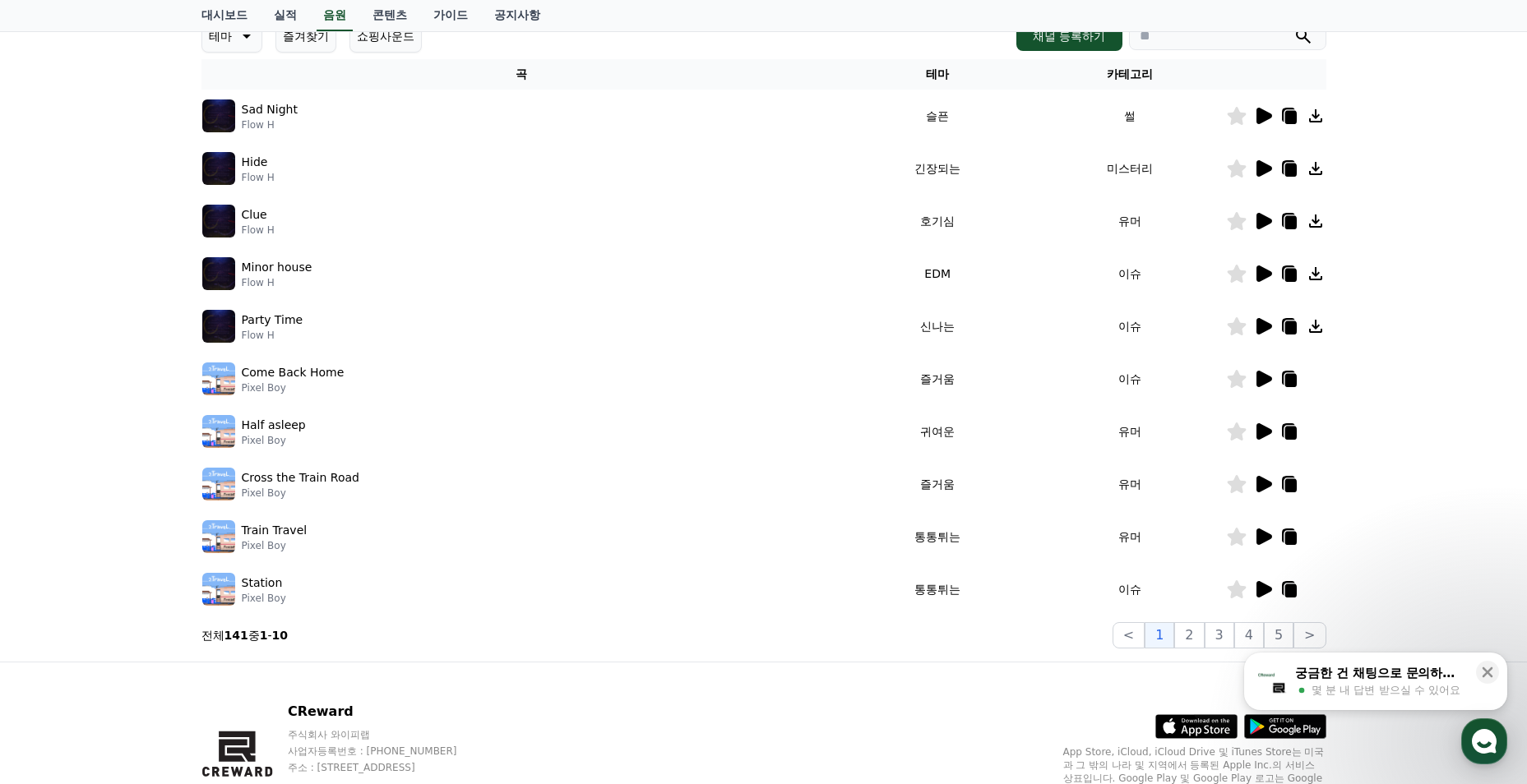
click at [1261, 342] on td at bounding box center [1276, 326] width 101 height 52
click at [1268, 326] on icon at bounding box center [1264, 326] width 16 height 17
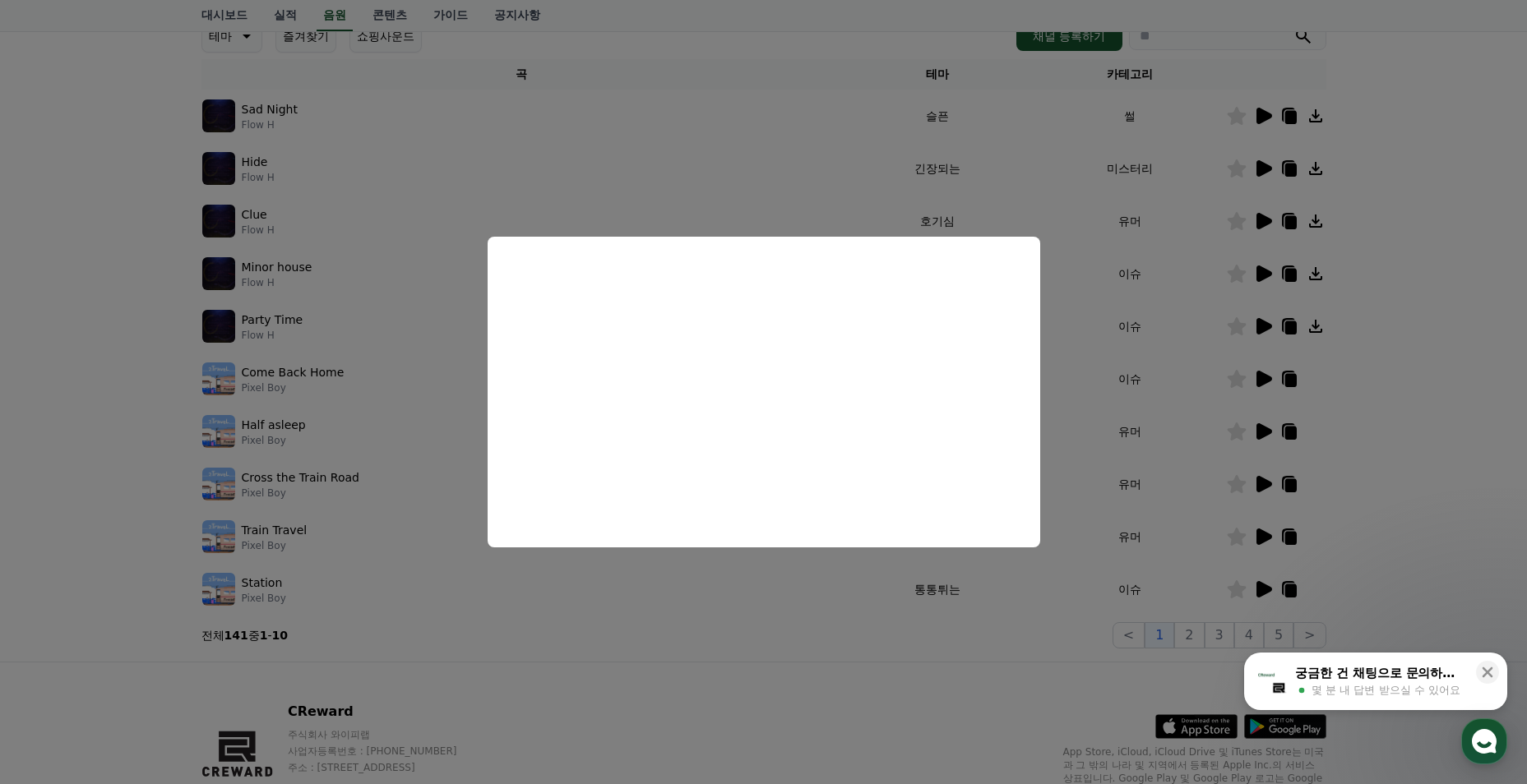
drag, startPoint x: 792, startPoint y: 675, endPoint x: 800, endPoint y: 680, distance: 9.4
click at [792, 675] on button "close modal" at bounding box center [763, 392] width 1527 height 784
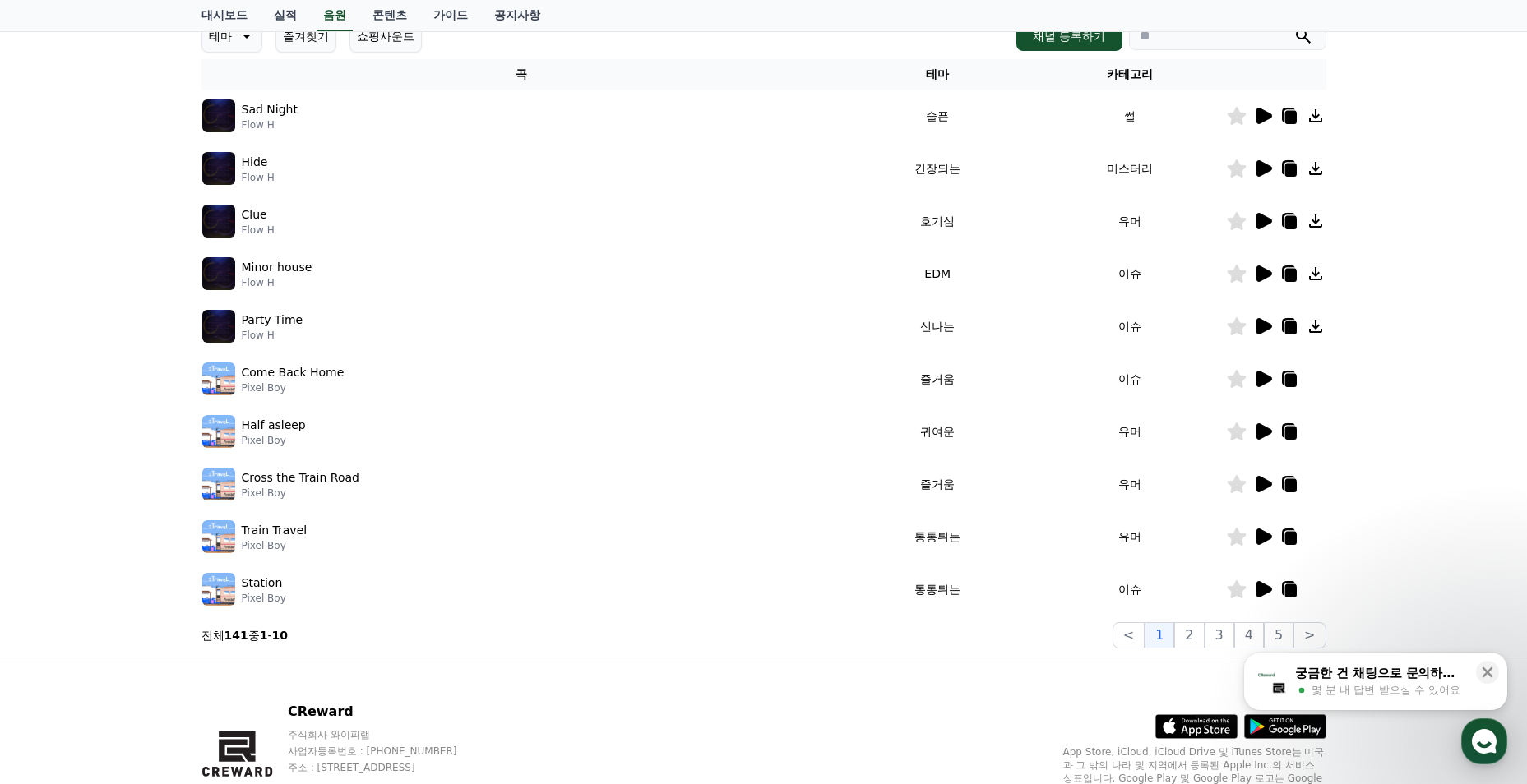
click at [1193, 645] on button "2" at bounding box center [1189, 635] width 30 height 26
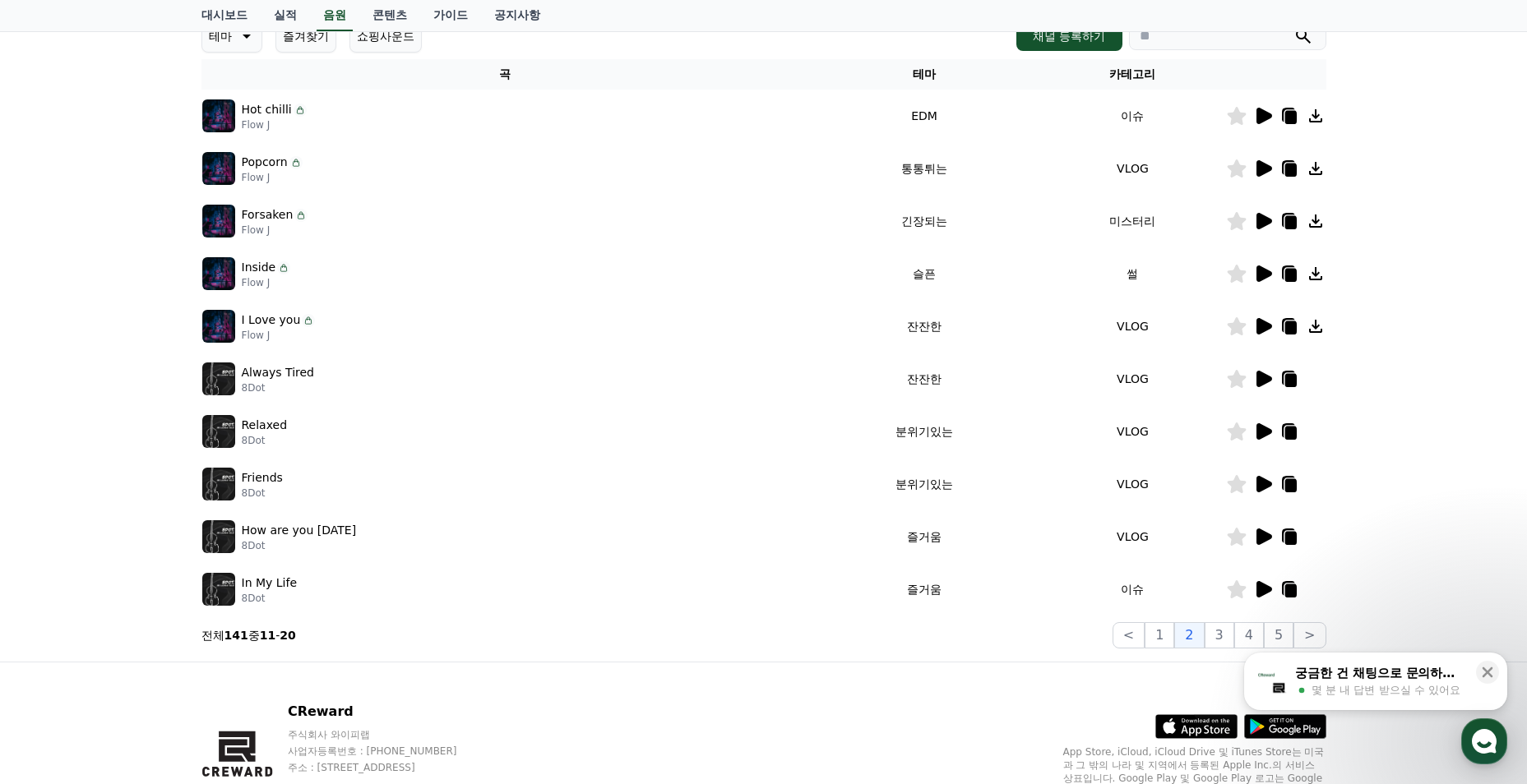
click at [1266, 214] on icon at bounding box center [1263, 220] width 20 height 20
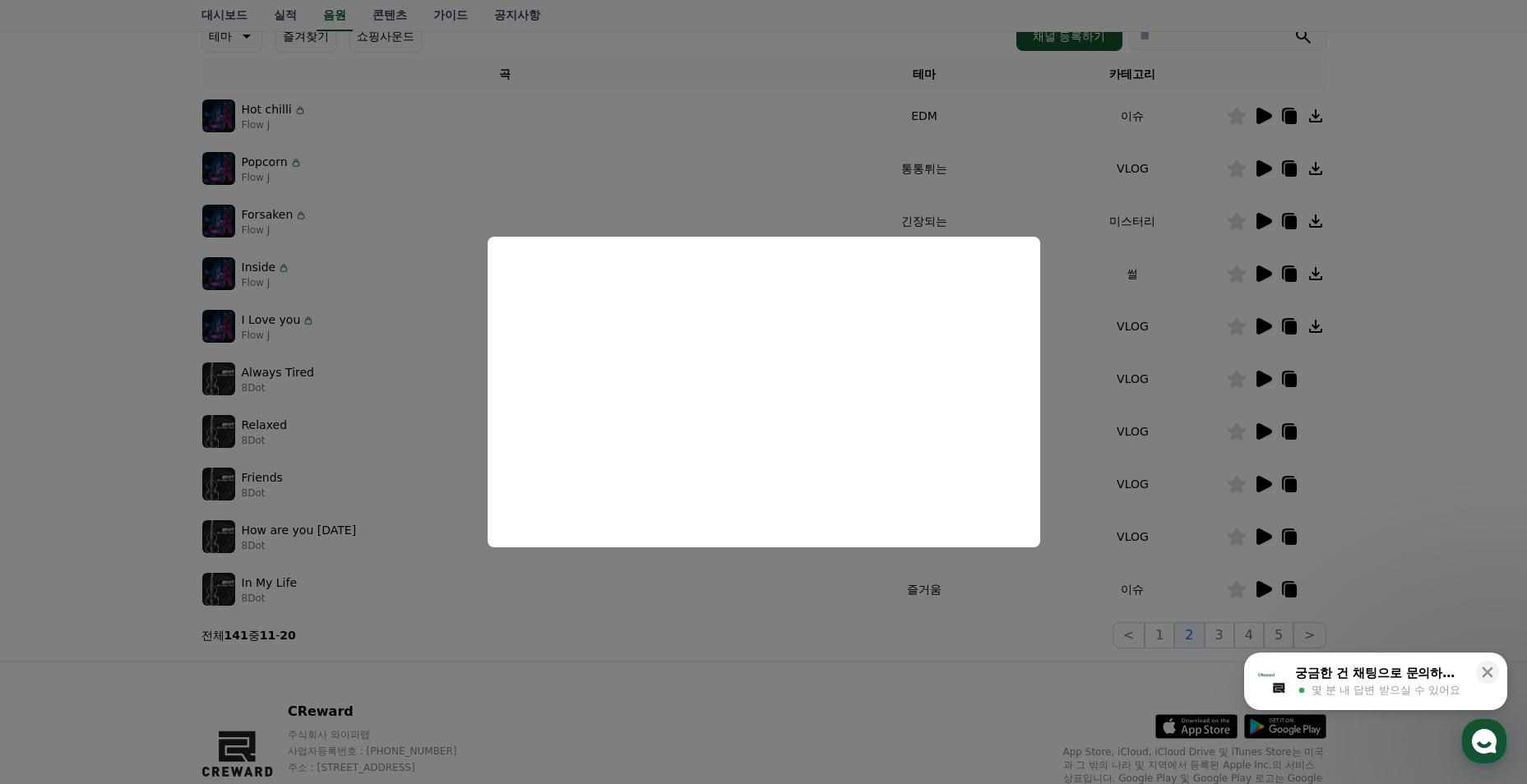
click at [632, 668] on button "close modal" at bounding box center [763, 392] width 1527 height 784
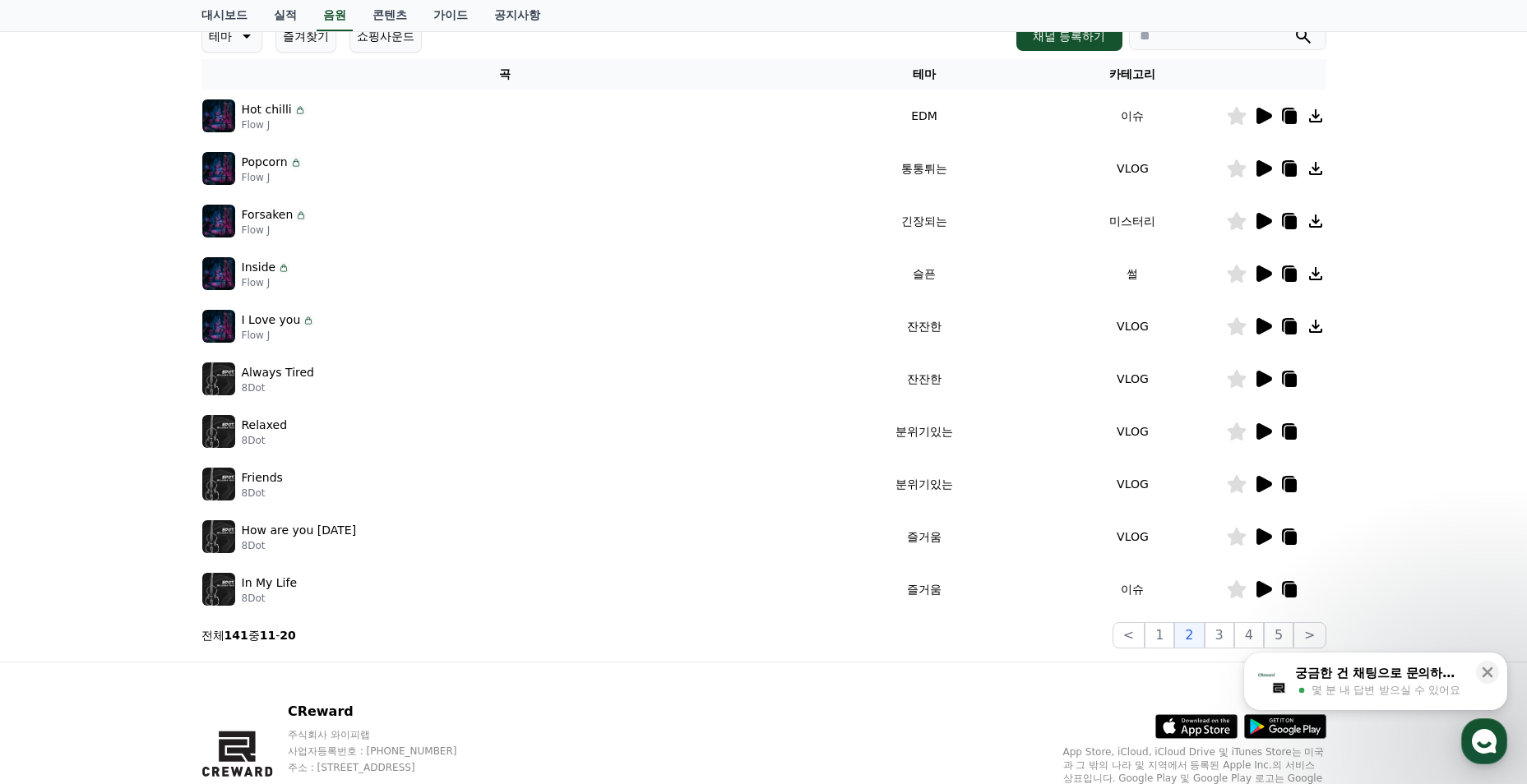
click at [296, 215] on icon at bounding box center [300, 215] width 13 height 13
click at [1222, 634] on button "3" at bounding box center [1220, 635] width 30 height 26
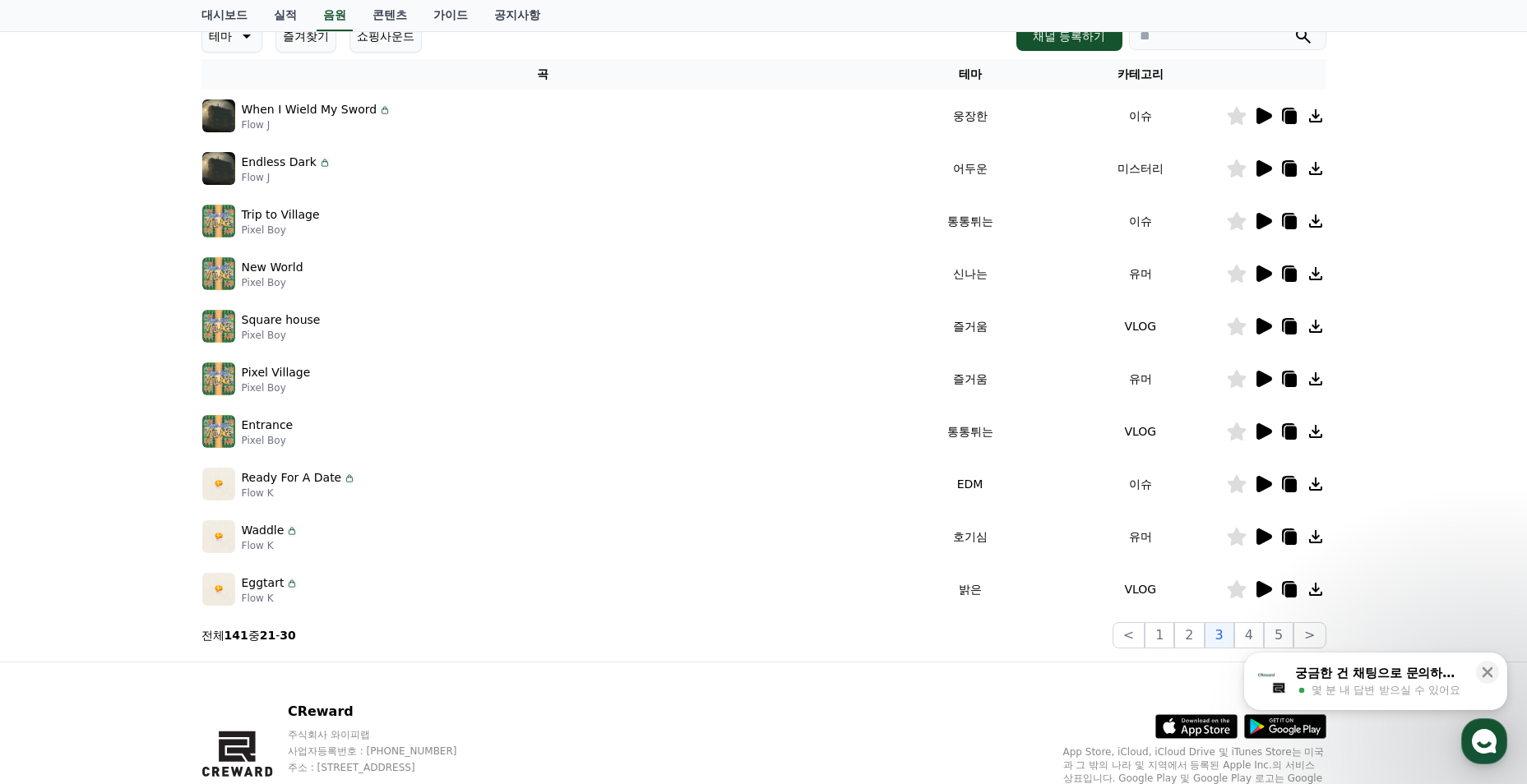
click at [1263, 165] on icon at bounding box center [1264, 168] width 16 height 17
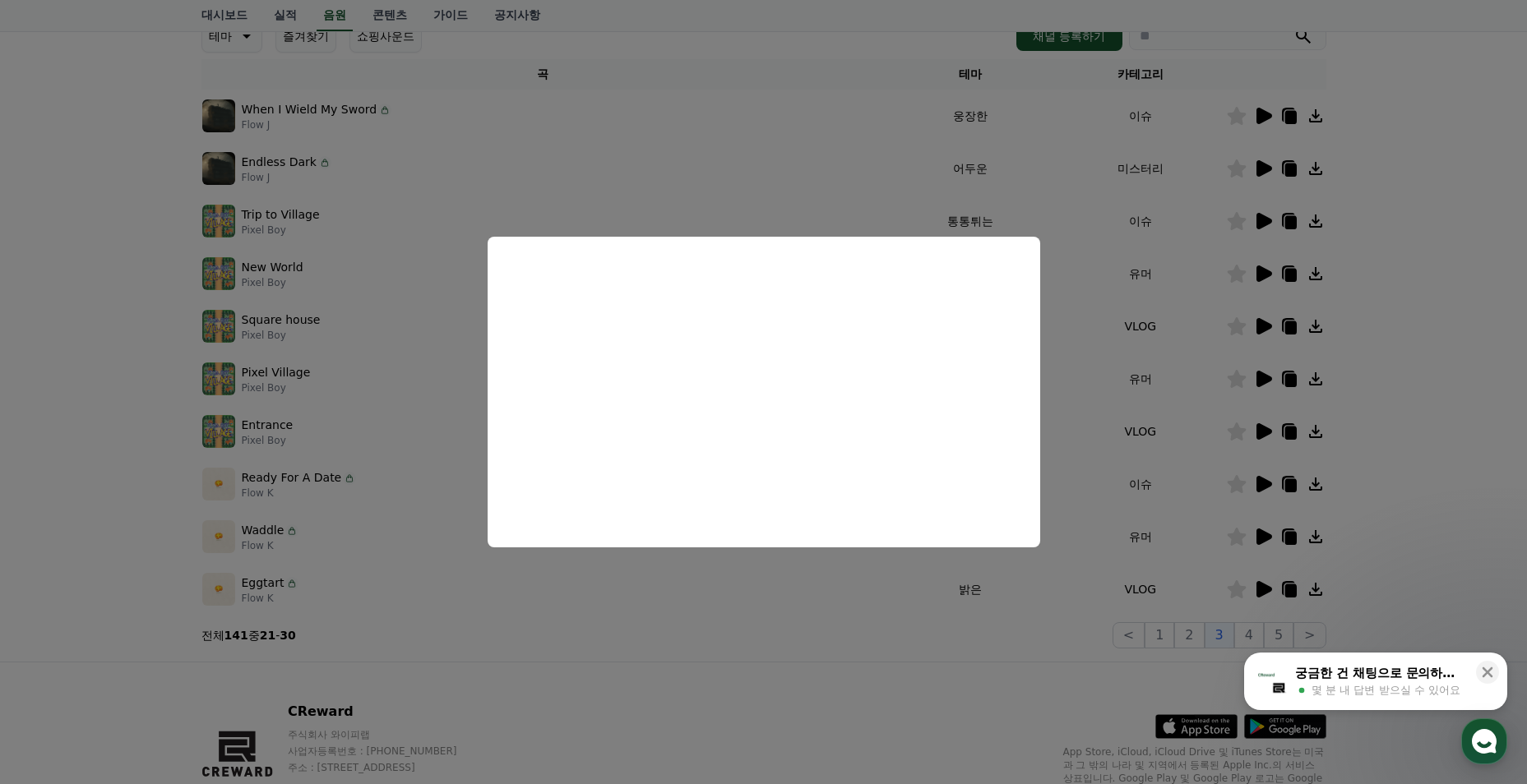
click at [717, 673] on button "close modal" at bounding box center [763, 392] width 1527 height 784
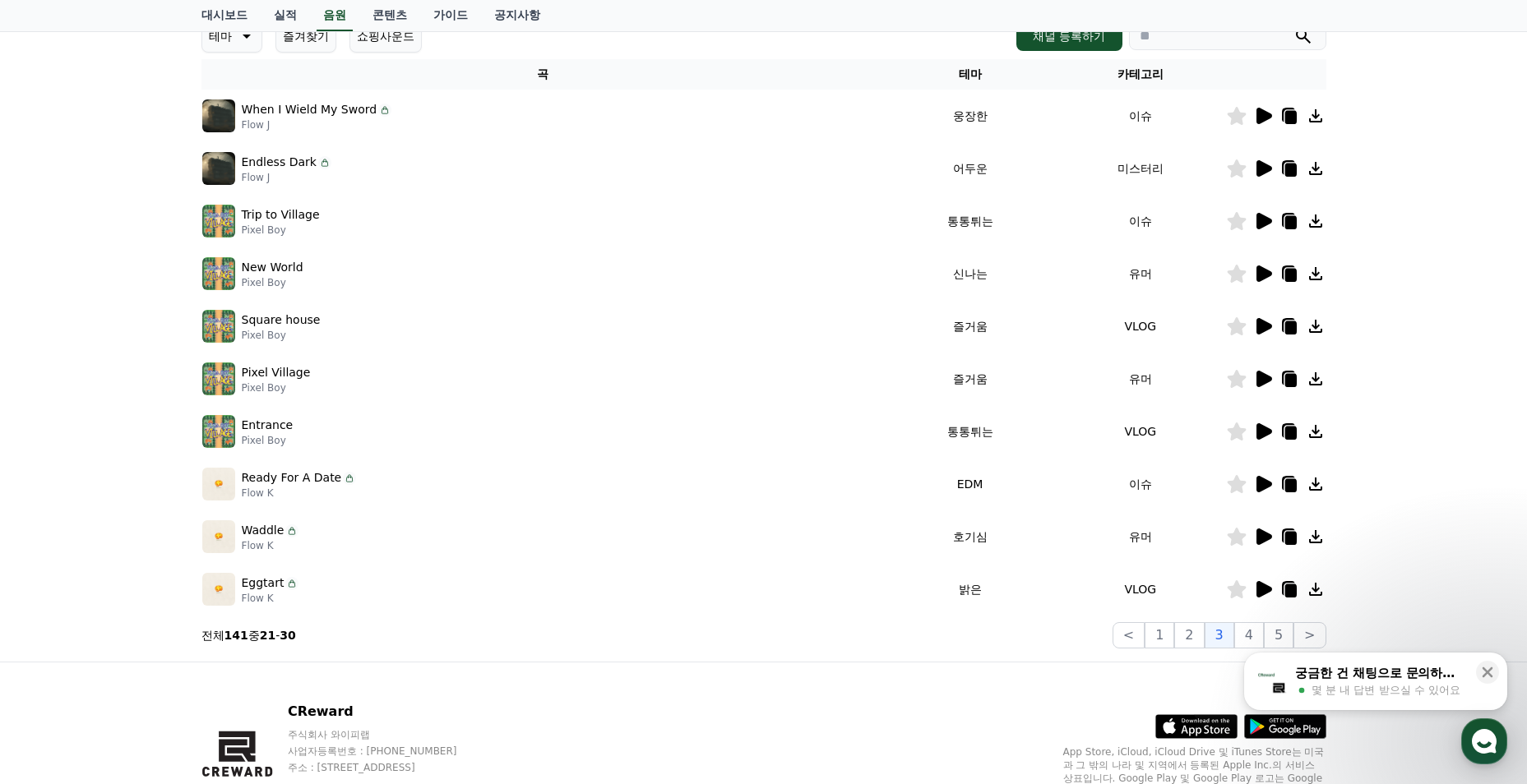
click at [1169, 631] on button "1" at bounding box center [1159, 635] width 30 height 26
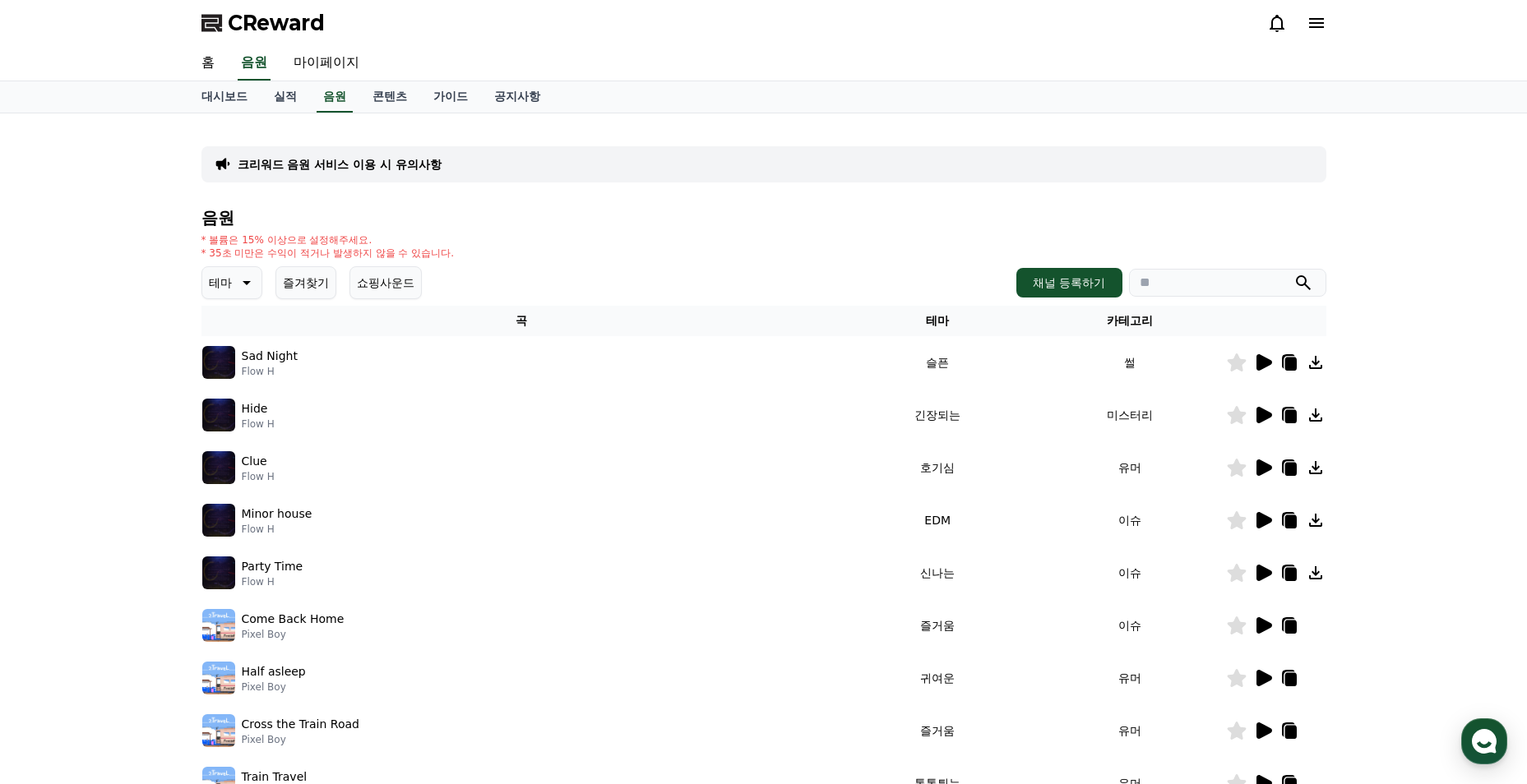
drag, startPoint x: 389, startPoint y: 96, endPoint x: 376, endPoint y: 200, distance: 104.8
click at [389, 96] on link "콘텐츠" at bounding box center [390, 97] width 61 height 32
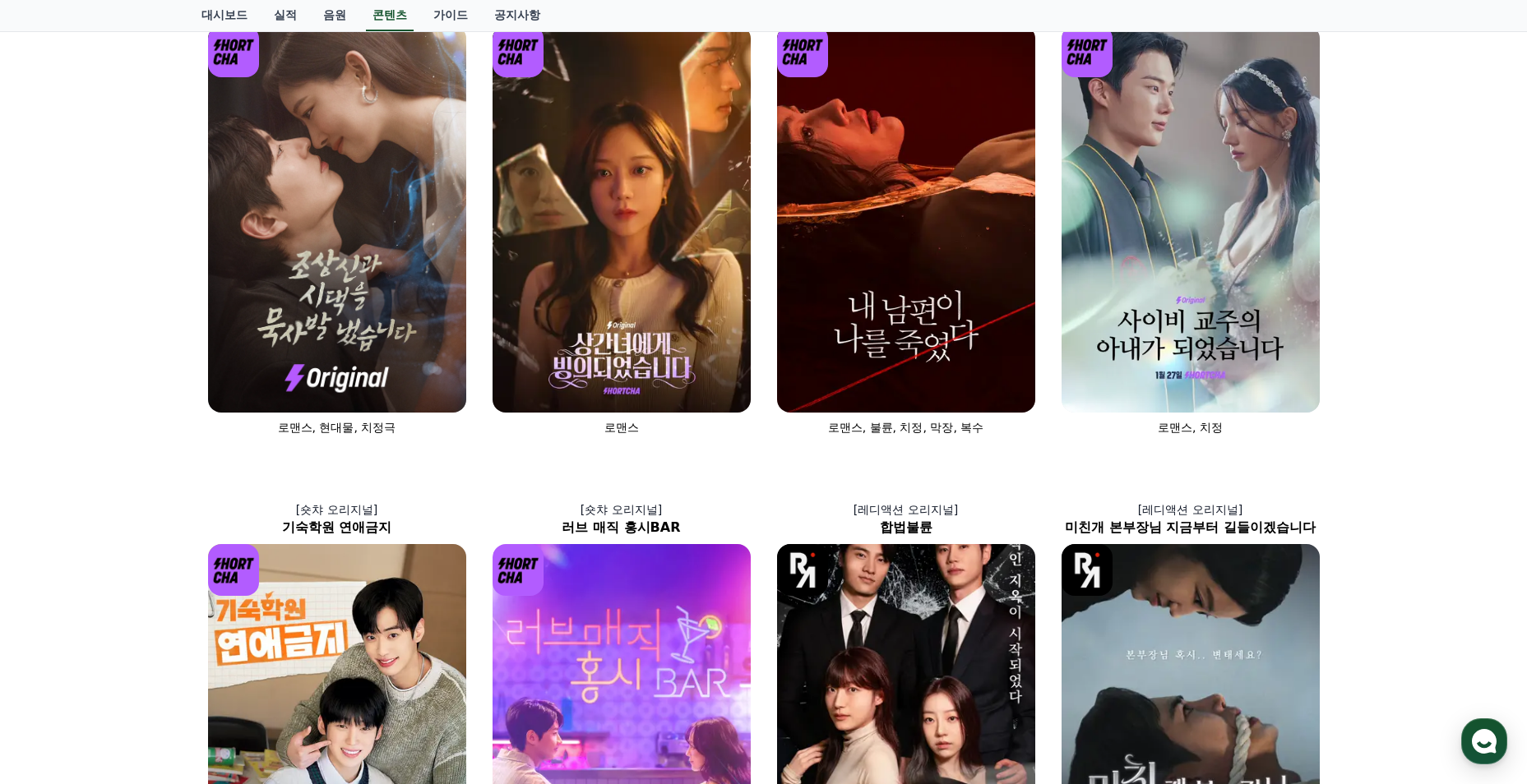
scroll to position [658, 0]
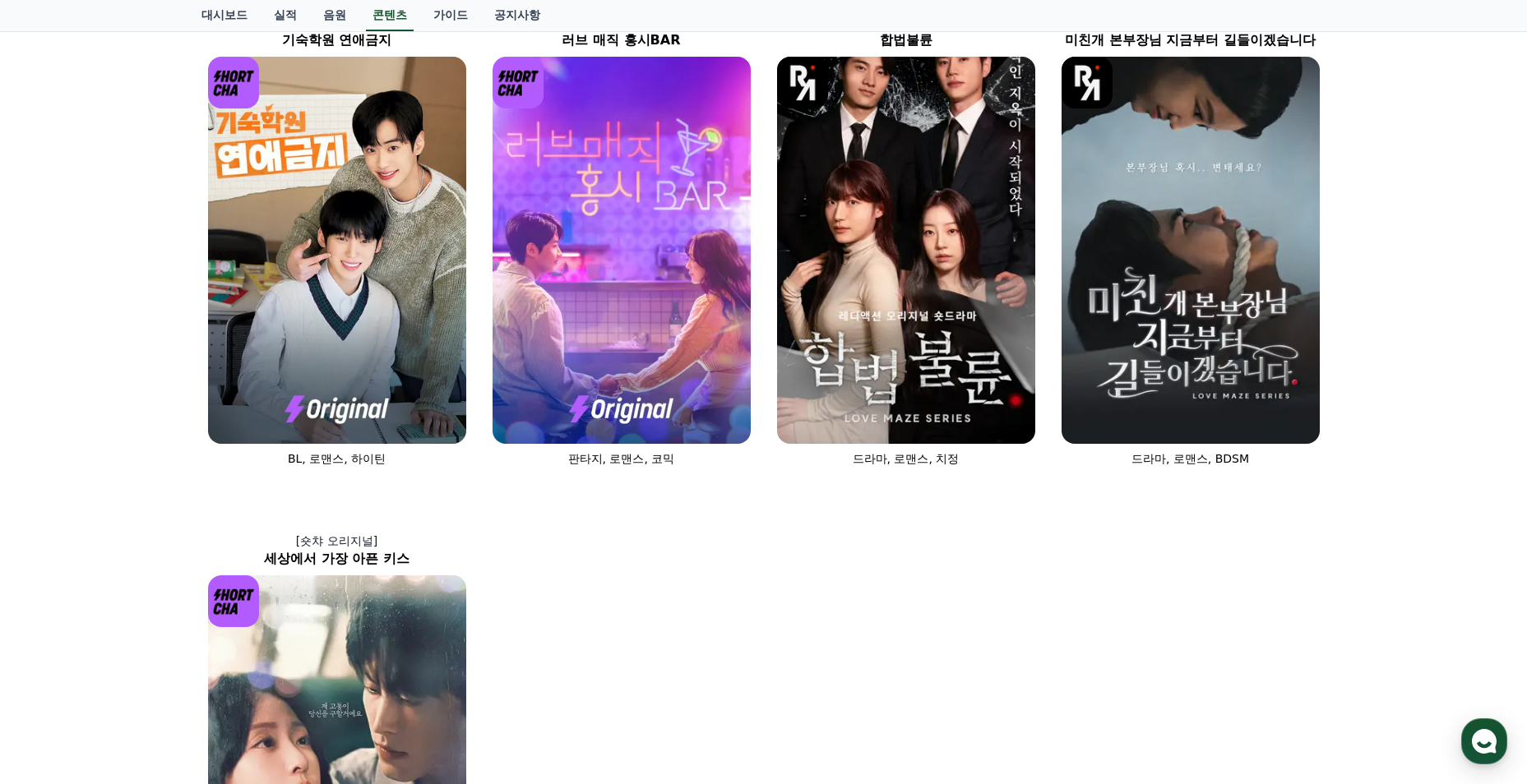
click at [382, 605] on img at bounding box center [337, 769] width 258 height 388
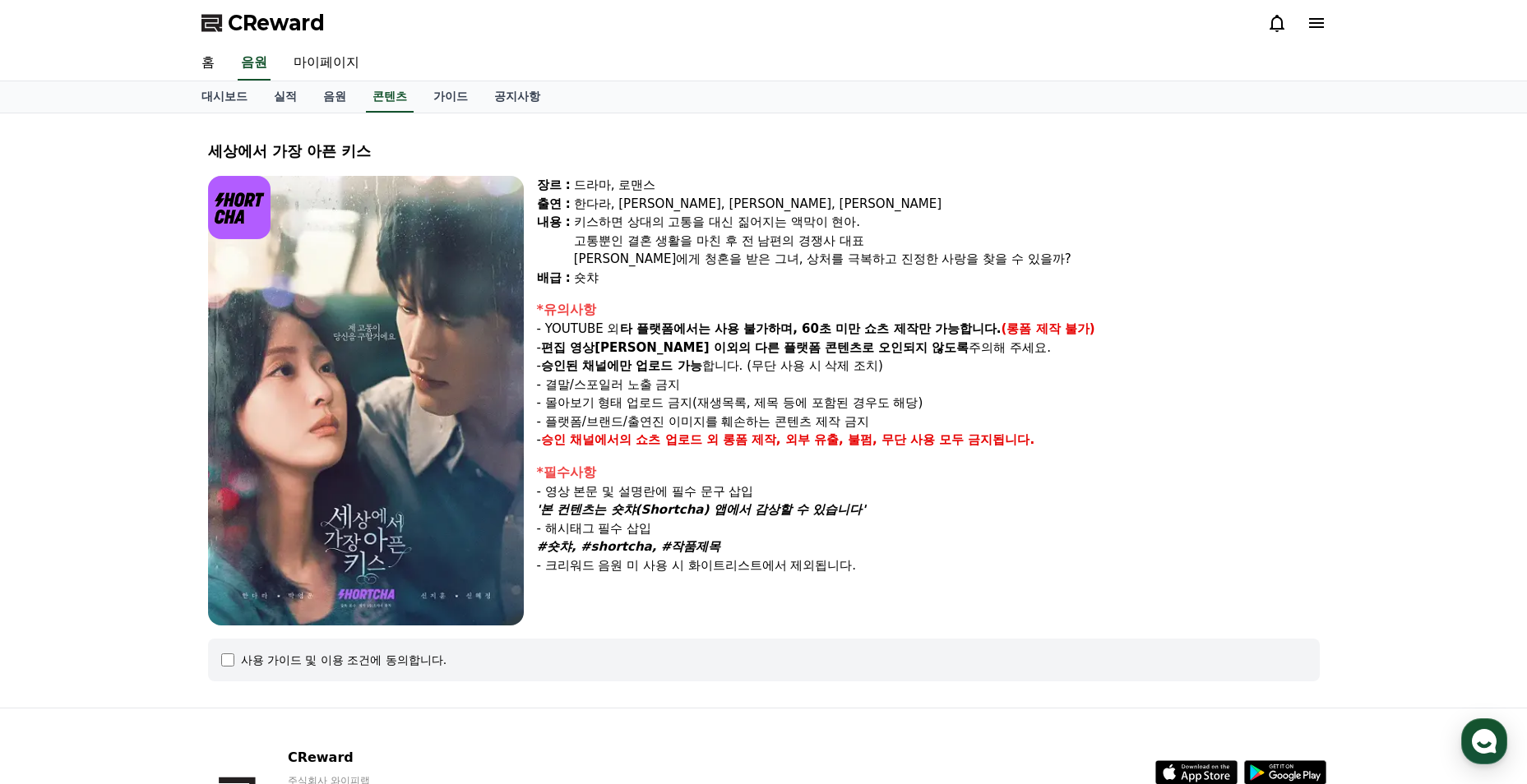
select select
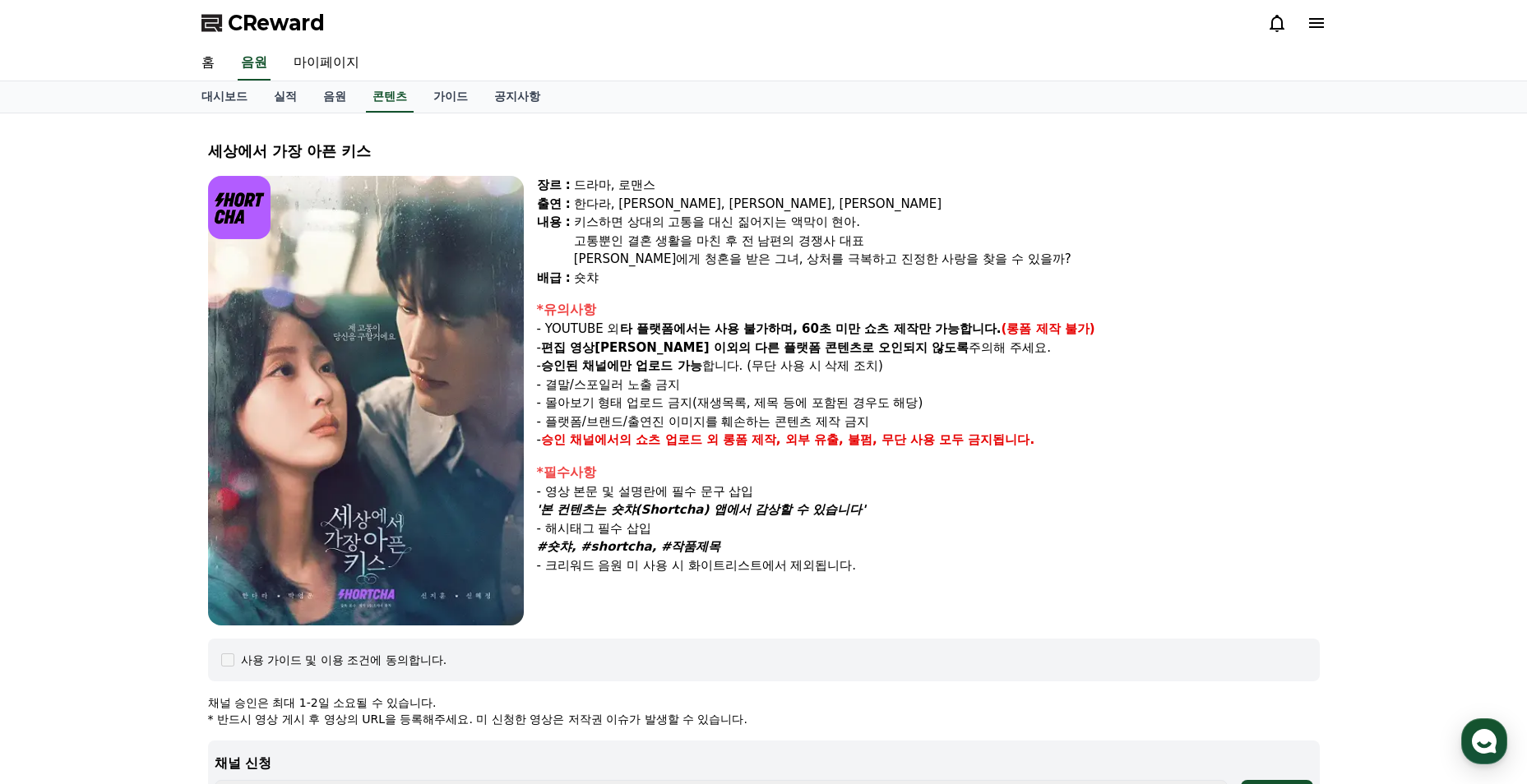
drag, startPoint x: 552, startPoint y: 510, endPoint x: 858, endPoint y: 505, distance: 306.0
click at [858, 505] on em "'본 컨텐츠는 숏챠(Shortcha) 앱에서 감상할 수 있습니다'" at bounding box center [702, 509] width 329 height 15
copy em "본 컨텐츠는 숏챠(Shortcha) 앱에서 감상할 수 있습니다"
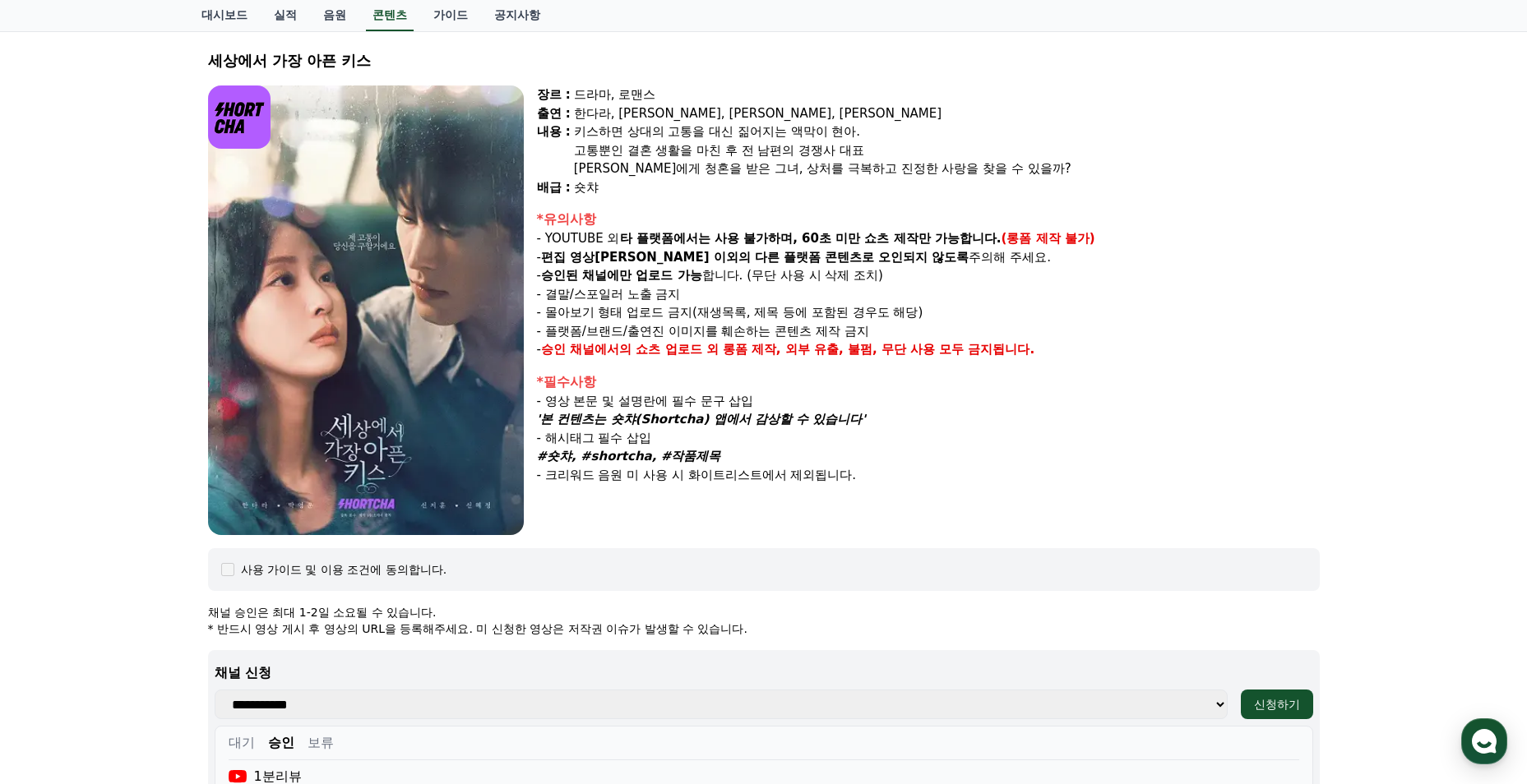
scroll to position [411, 0]
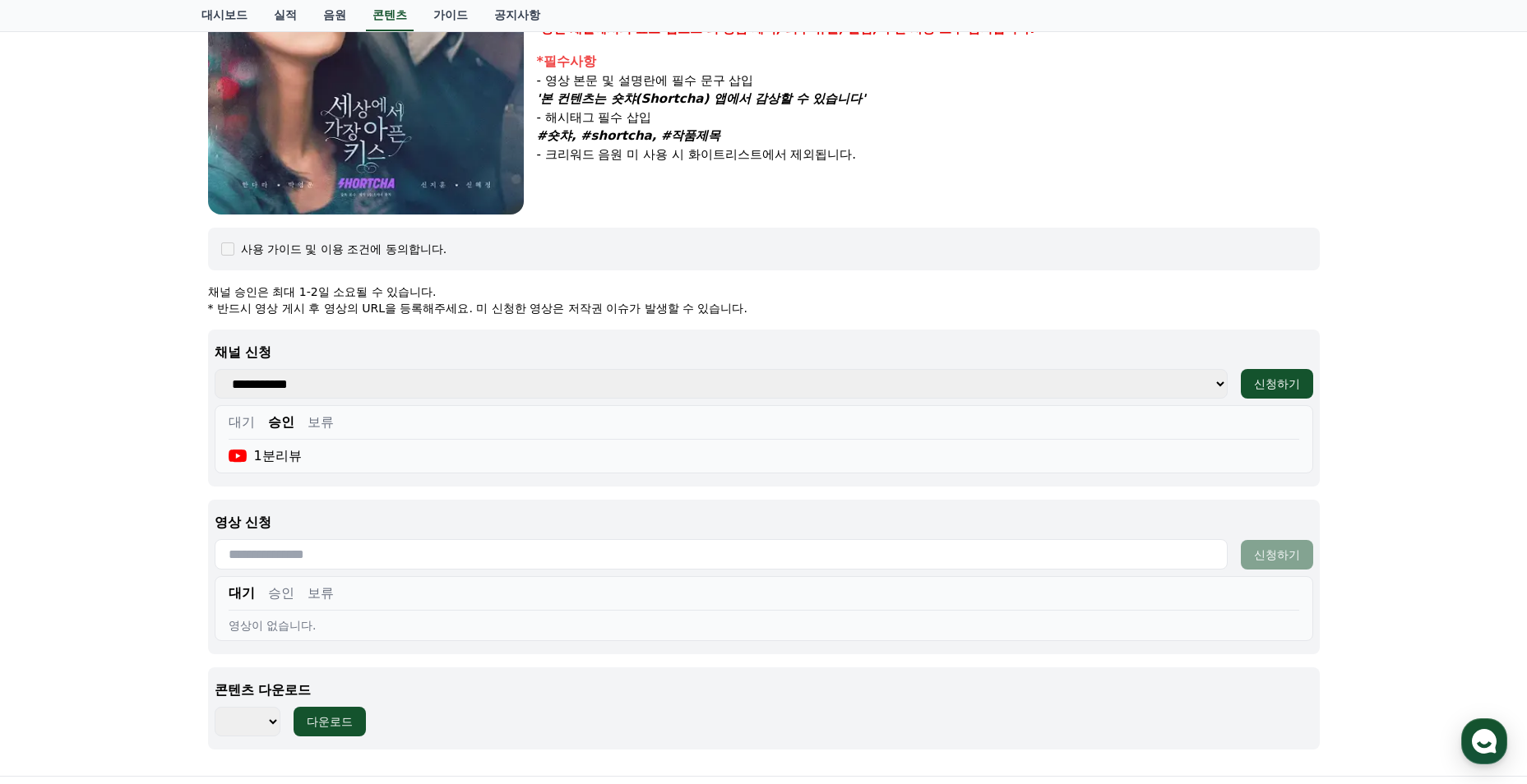
click at [622, 554] on input "text" at bounding box center [721, 554] width 1013 height 31
paste input "**********"
type input "**********"
click at [1273, 550] on div "신청하기" at bounding box center [1277, 555] width 46 height 17
click at [1288, 558] on div "신청하기" at bounding box center [1277, 555] width 46 height 17
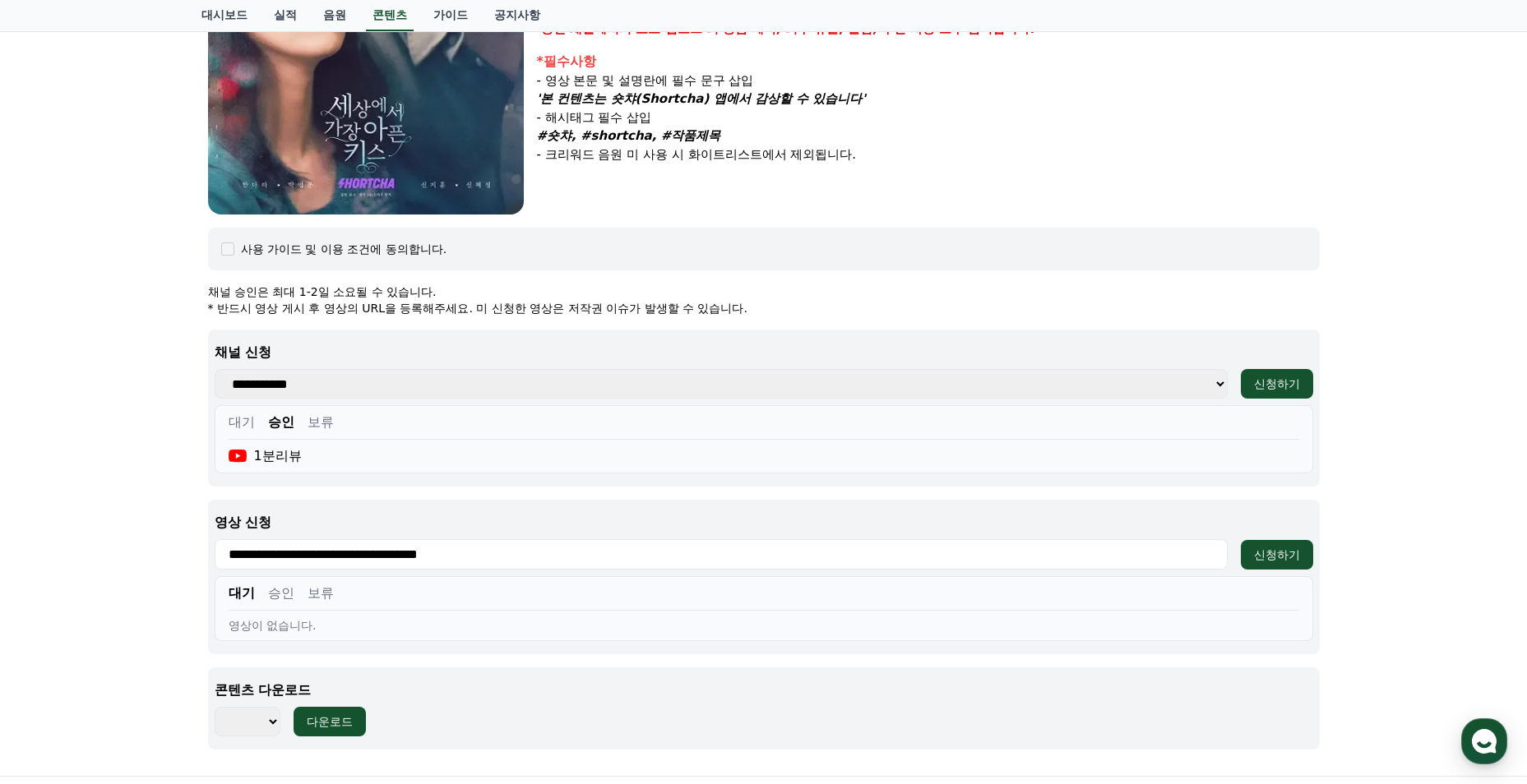
click at [273, 596] on button "승인" at bounding box center [281, 593] width 26 height 20
click at [227, 592] on div "대기 승인 보류 결혼기념일에 남편 직장에 갔다가 충격적인 장면을 보았다 #숏차 #shortcha #세상에서 가장 아픈 키스" at bounding box center [763, 609] width 1098 height 65
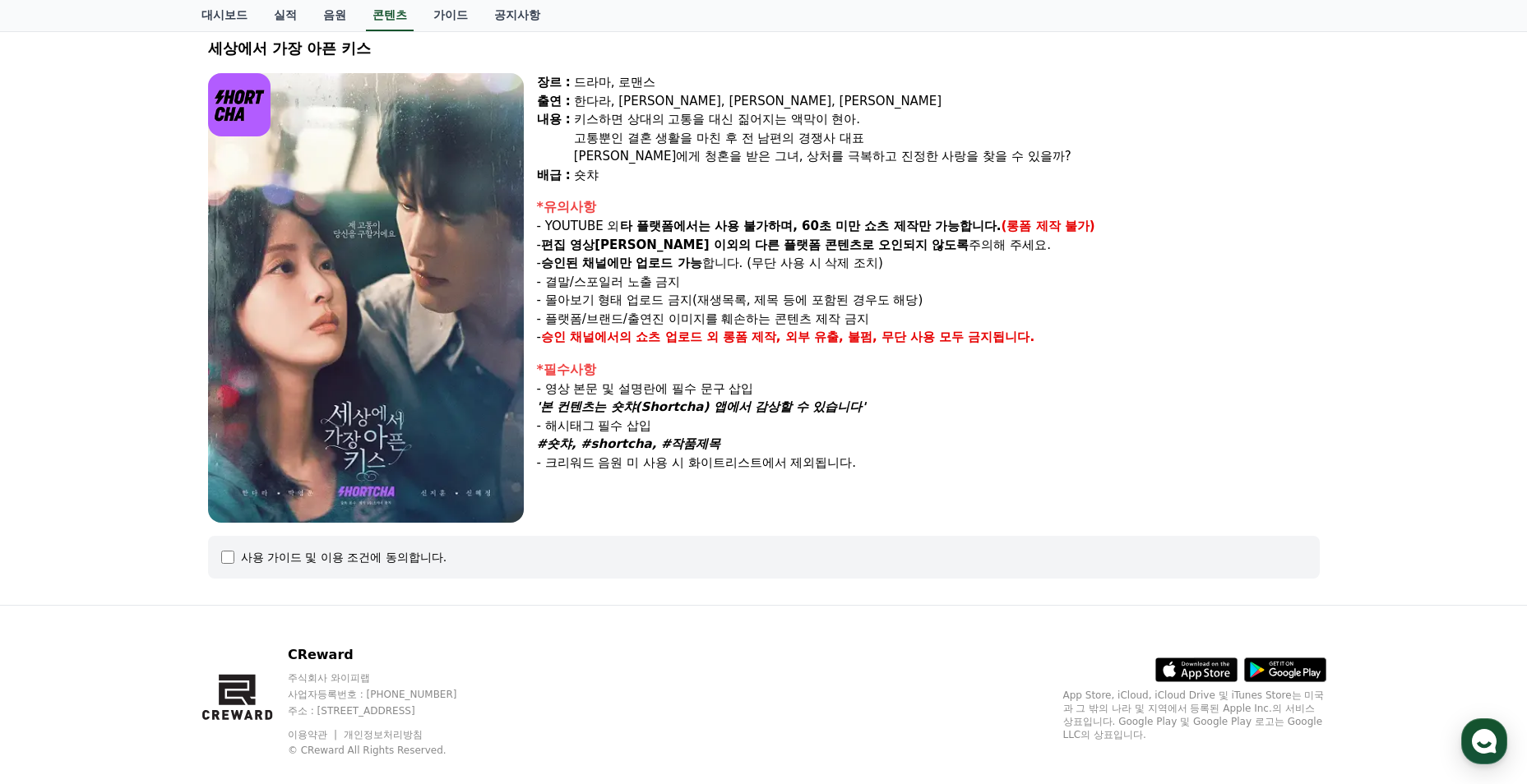
scroll to position [129, 0]
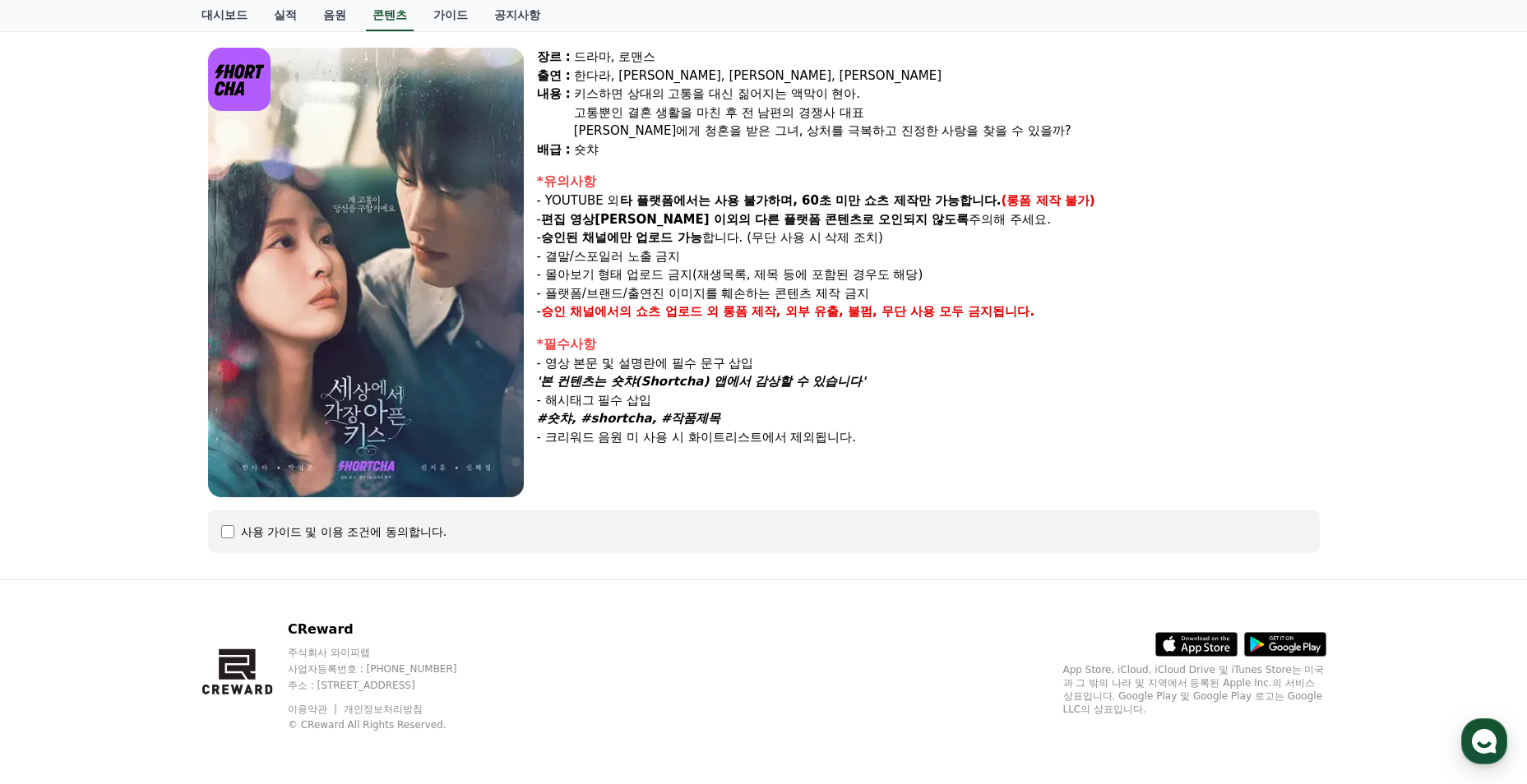
select select
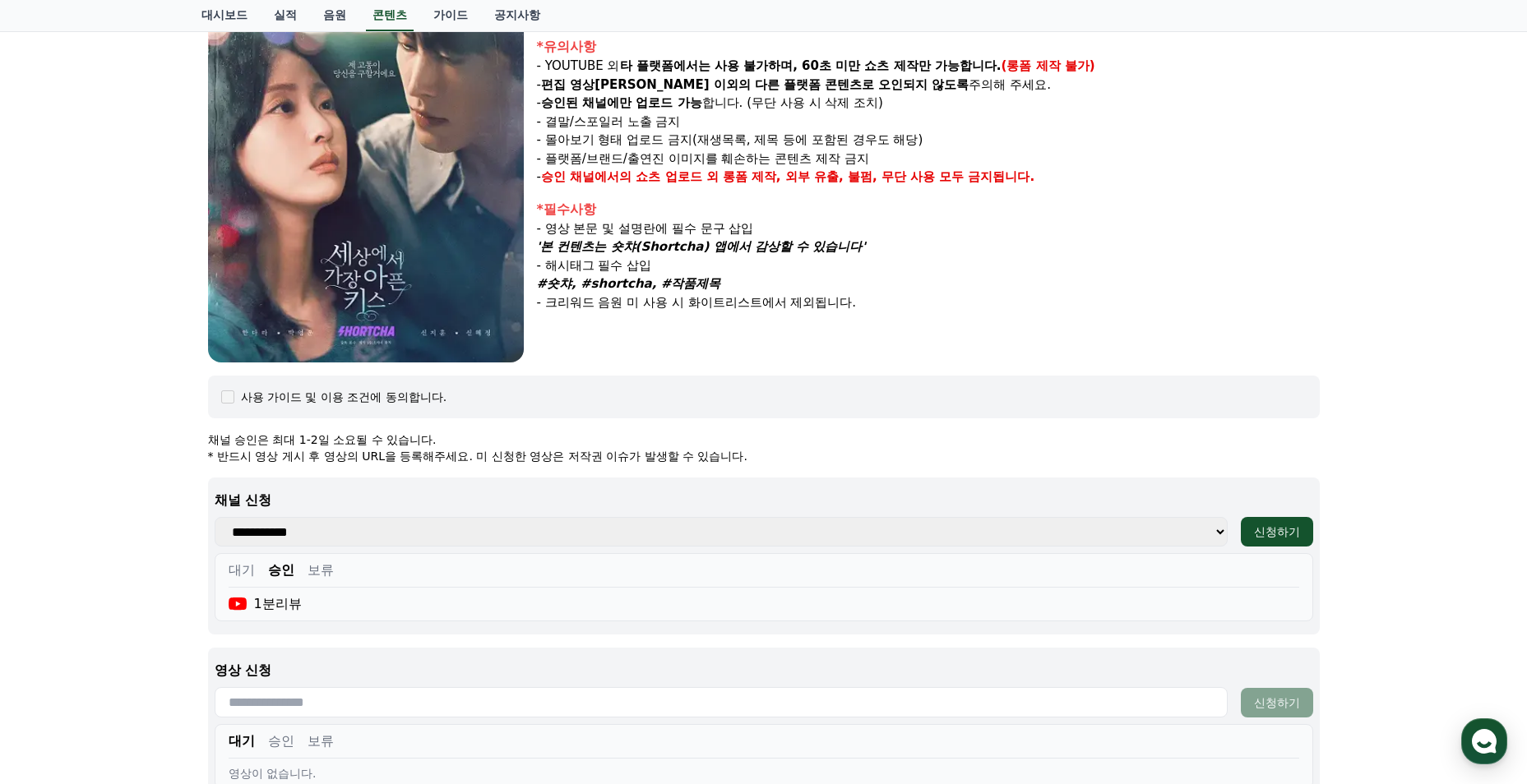
scroll to position [457, 0]
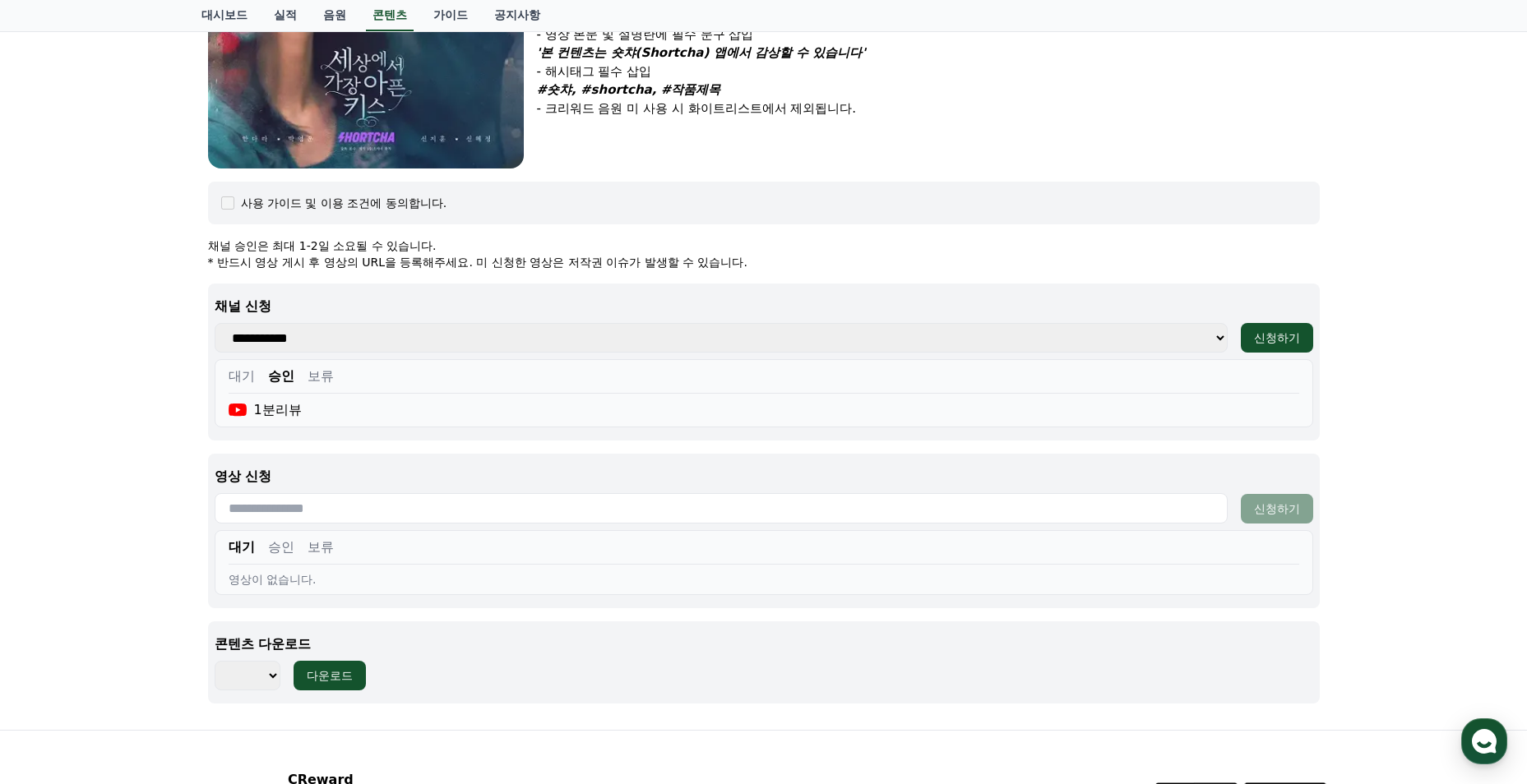
click at [278, 549] on button "승인" at bounding box center [281, 548] width 26 height 20
